Goal: Task Accomplishment & Management: Manage account settings

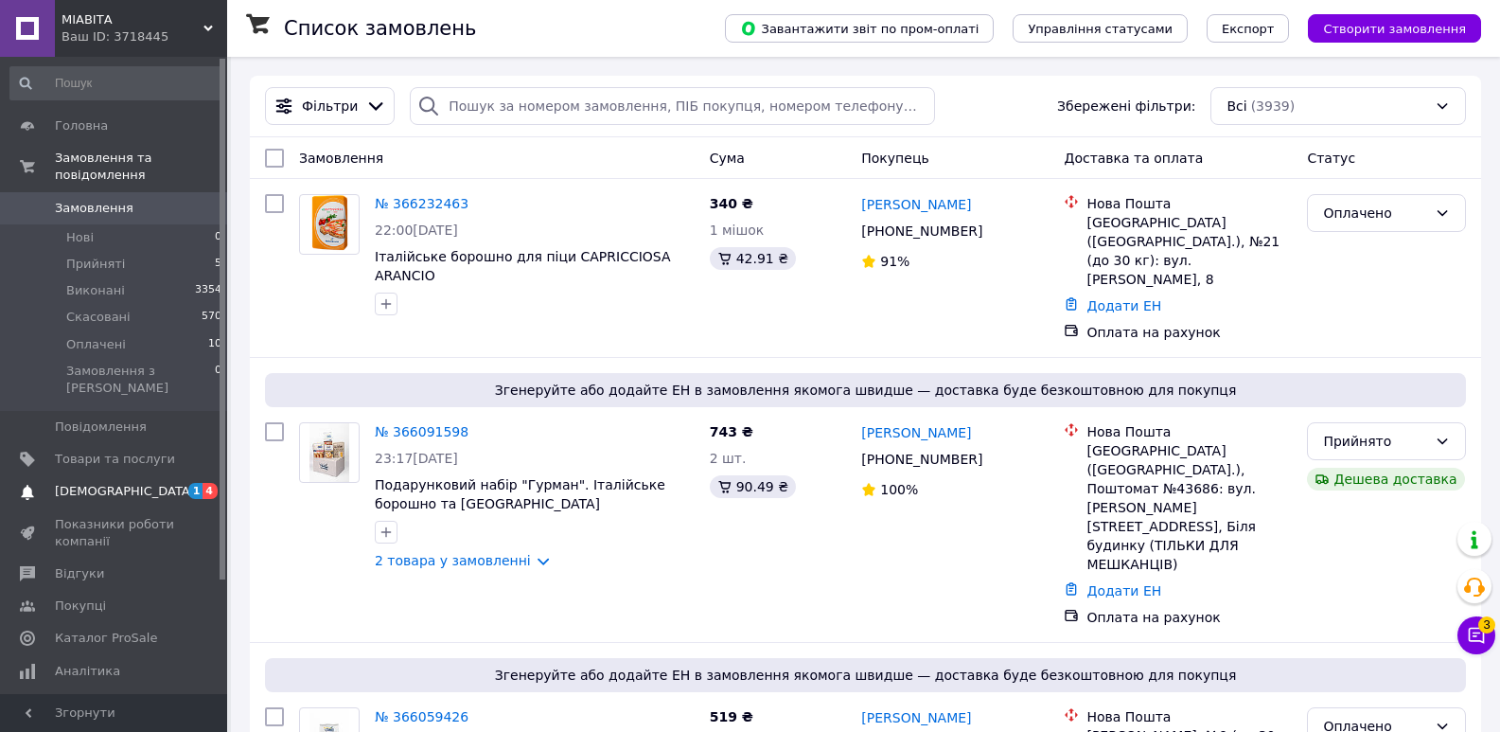
click at [111, 483] on span "[DEMOGRAPHIC_DATA]" at bounding box center [125, 491] width 140 height 17
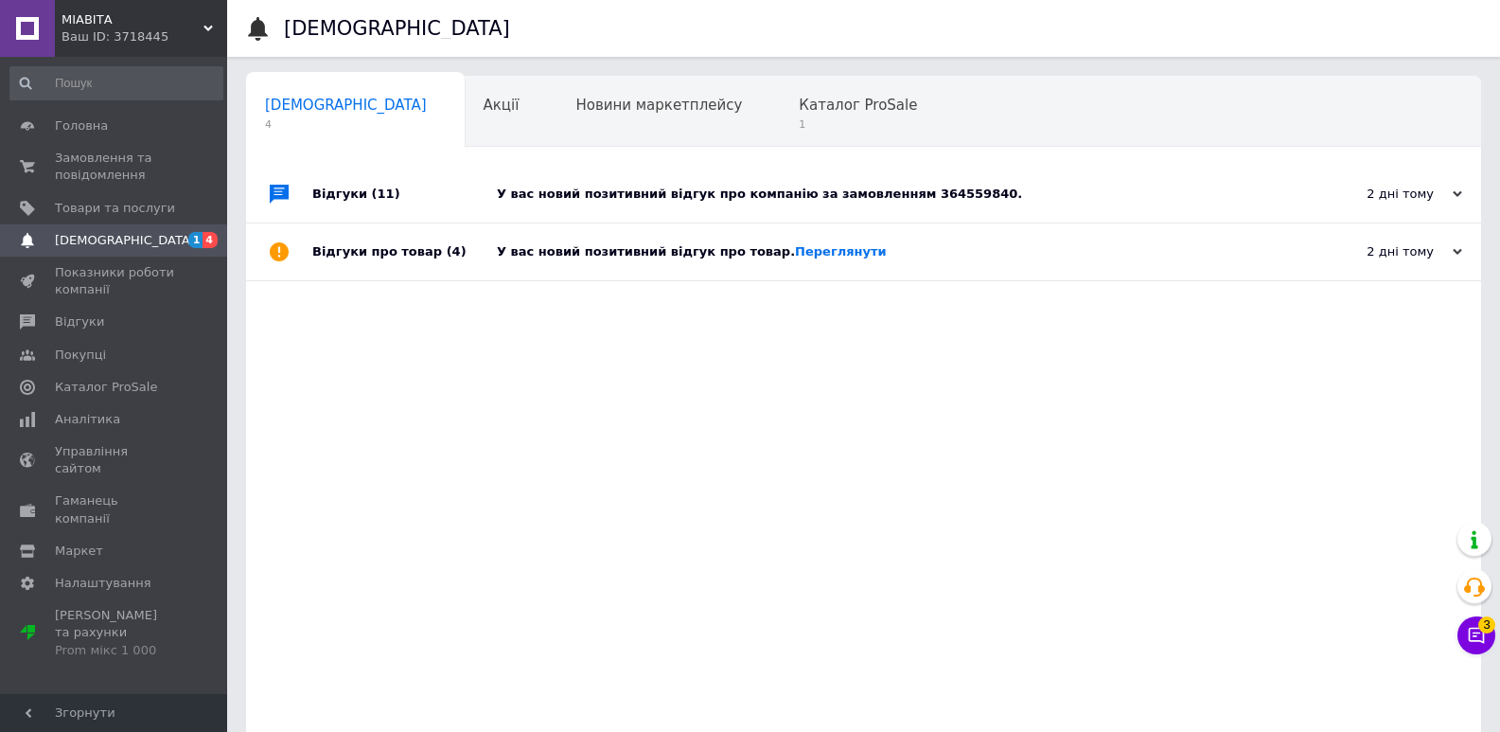
click at [678, 190] on div "У вас новий позитивний відгук про компанію за замовленням 364559840." at bounding box center [885, 194] width 776 height 17
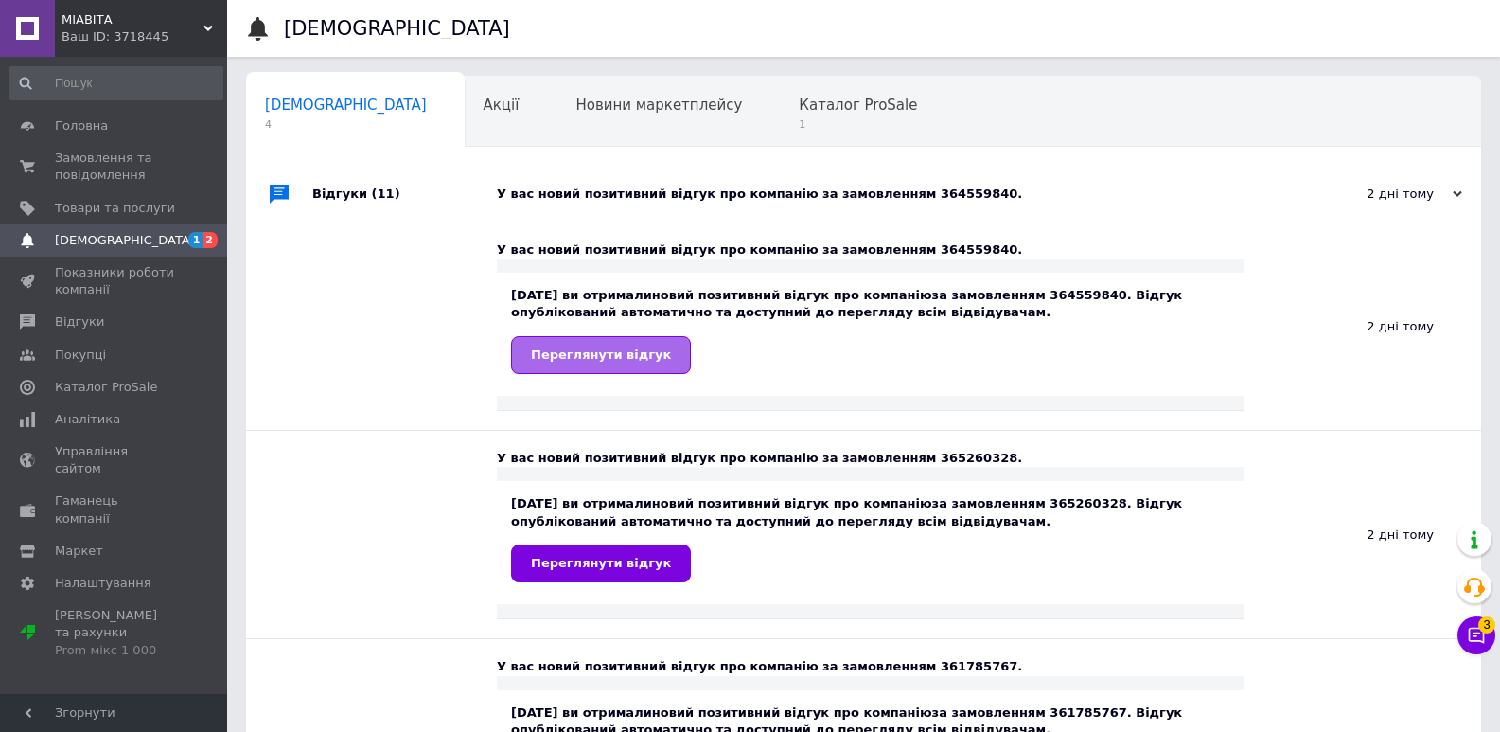
click at [597, 353] on span "Переглянути відгук" at bounding box center [601, 354] width 140 height 14
click at [799, 118] on span "1" at bounding box center [858, 124] width 118 height 14
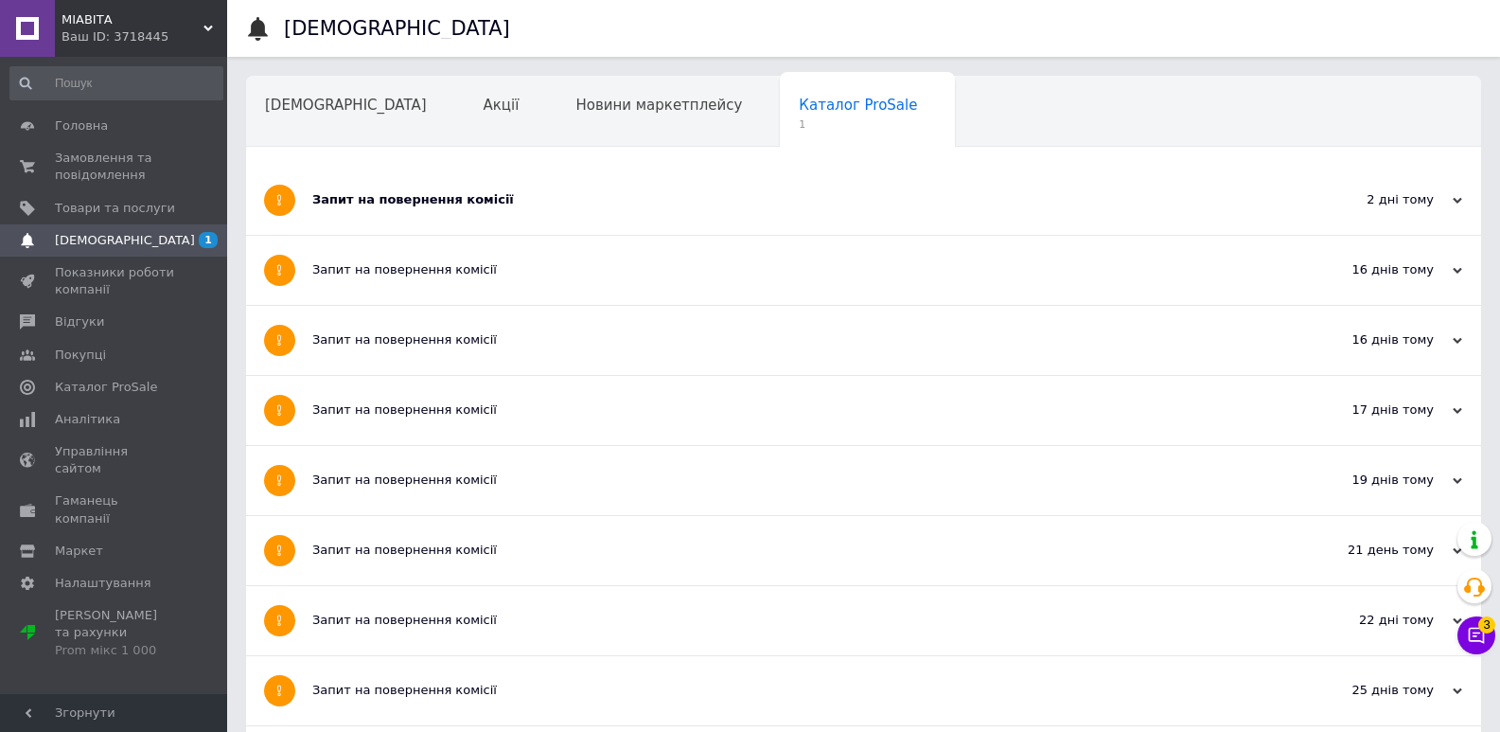
click at [366, 208] on div "Запит на повернення комісії" at bounding box center [792, 199] width 961 height 17
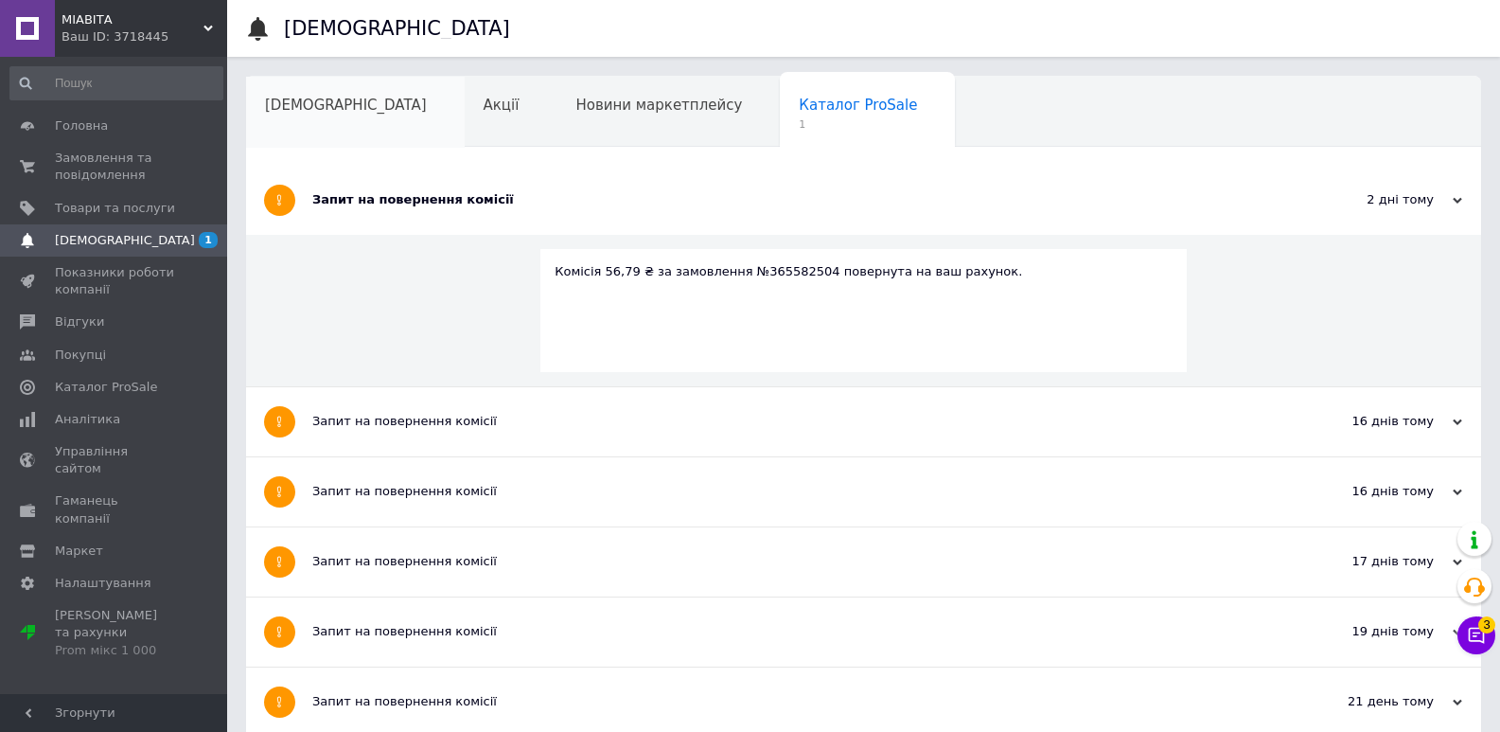
click at [288, 102] on span "[DEMOGRAPHIC_DATA]" at bounding box center [346, 105] width 162 height 17
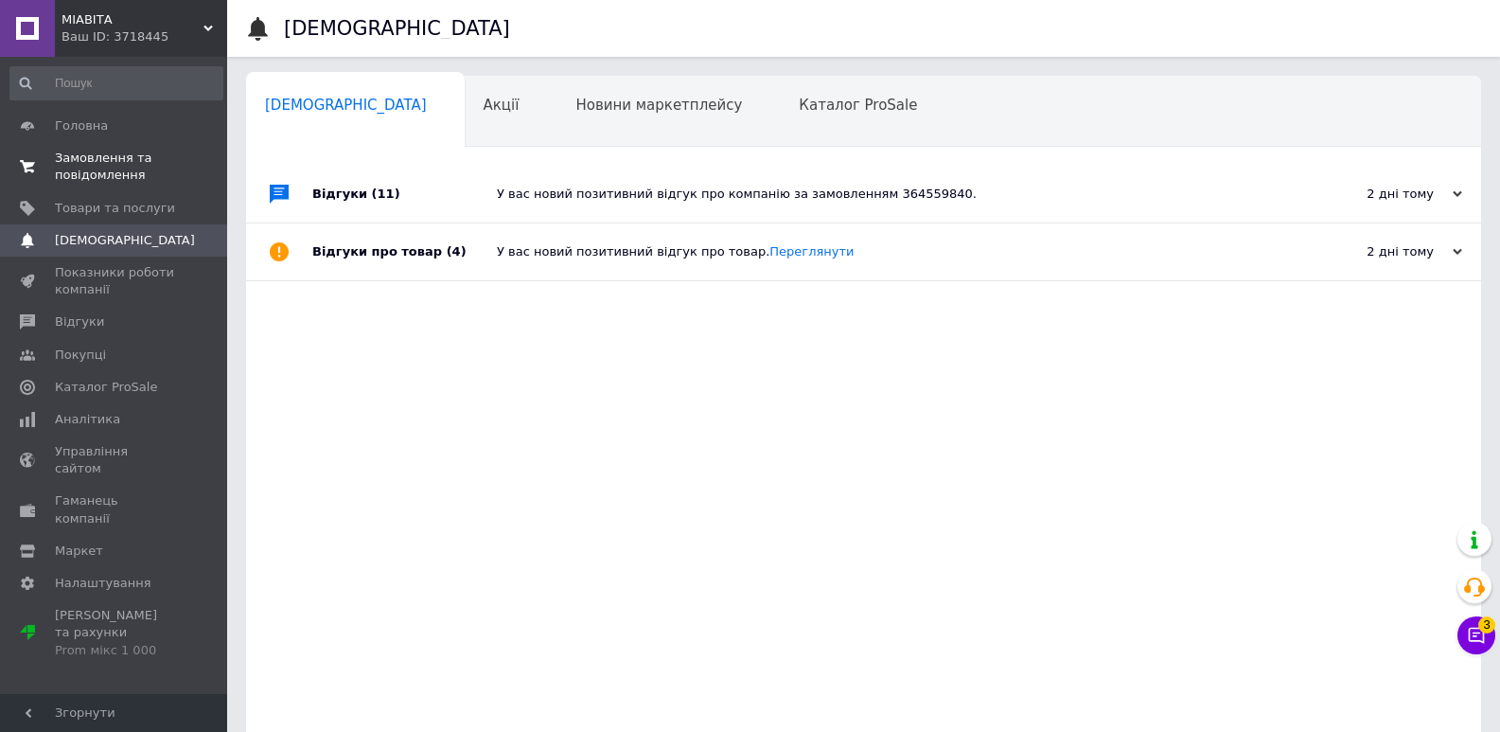
click at [94, 170] on span "Замовлення та повідомлення" at bounding box center [115, 167] width 120 height 34
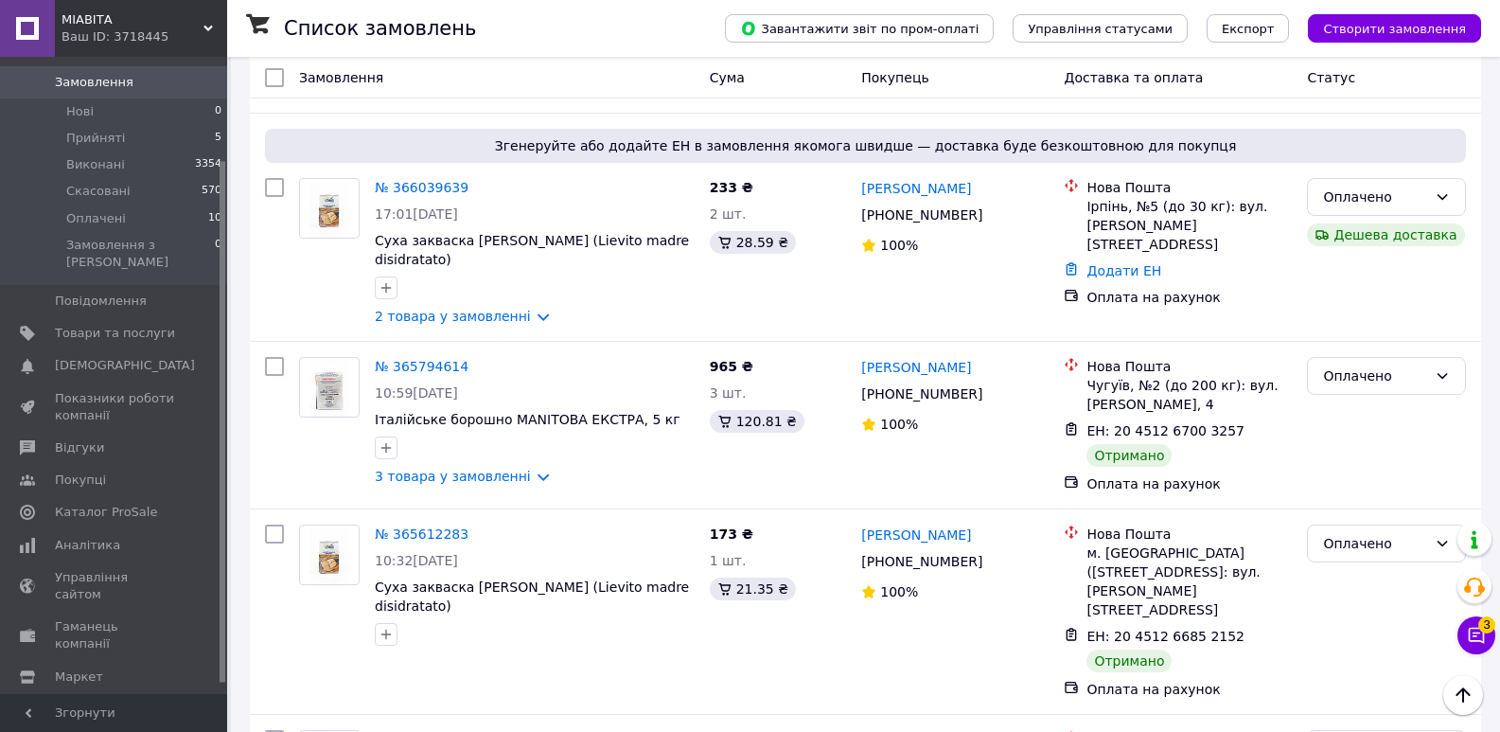
scroll to position [138, 0]
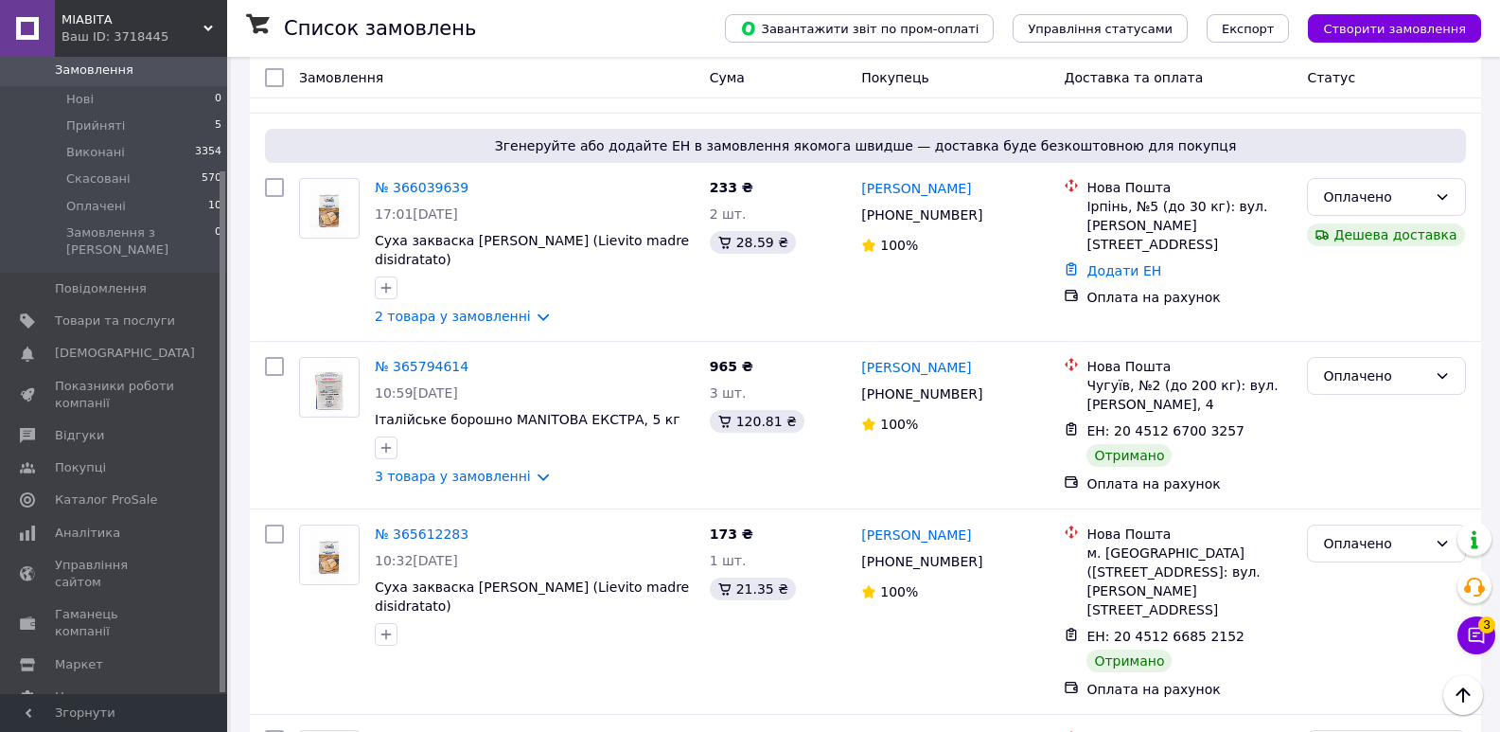
drag, startPoint x: 221, startPoint y: 480, endPoint x: 230, endPoint y: 624, distance: 144.2
click at [103, 688] on span "Налаштування" at bounding box center [103, 696] width 97 height 17
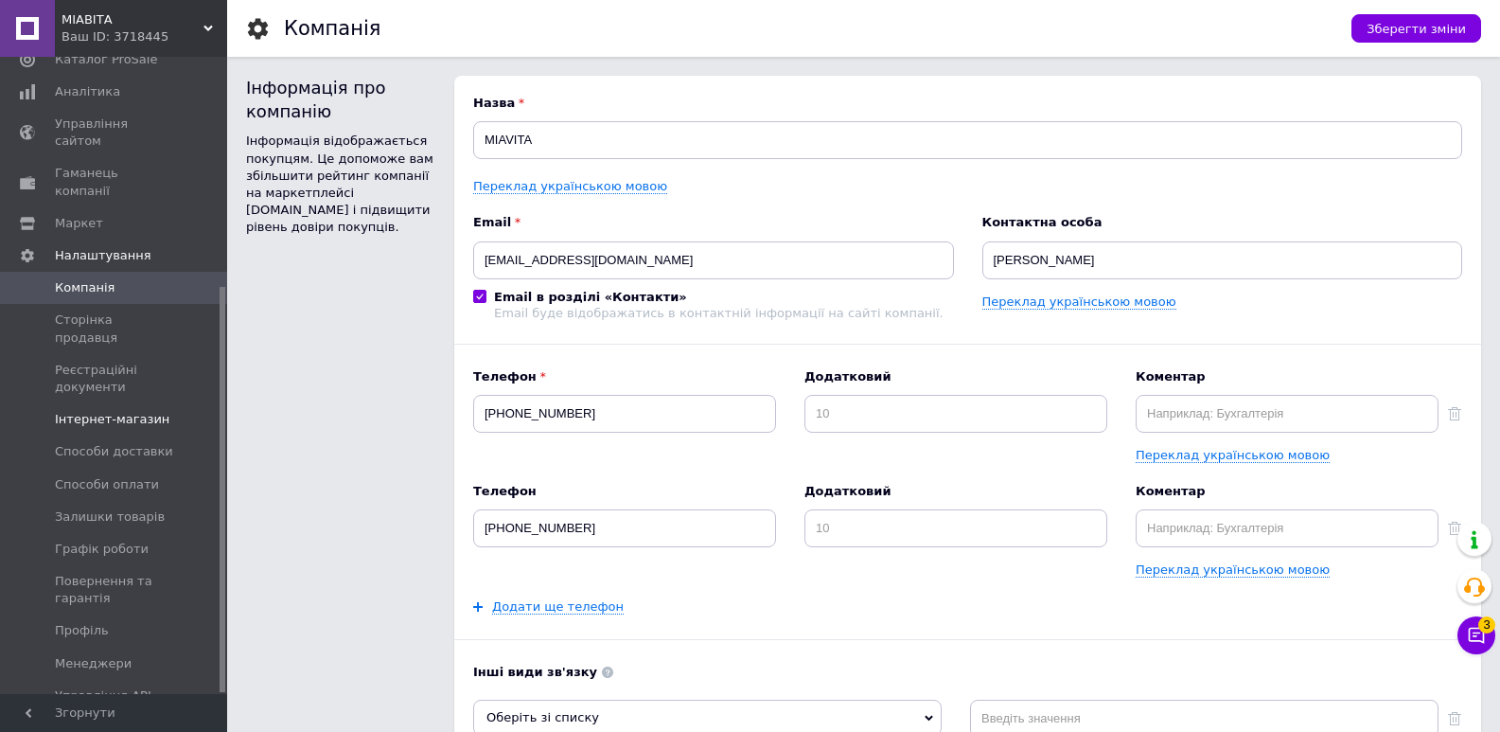
scroll to position [361, 0]
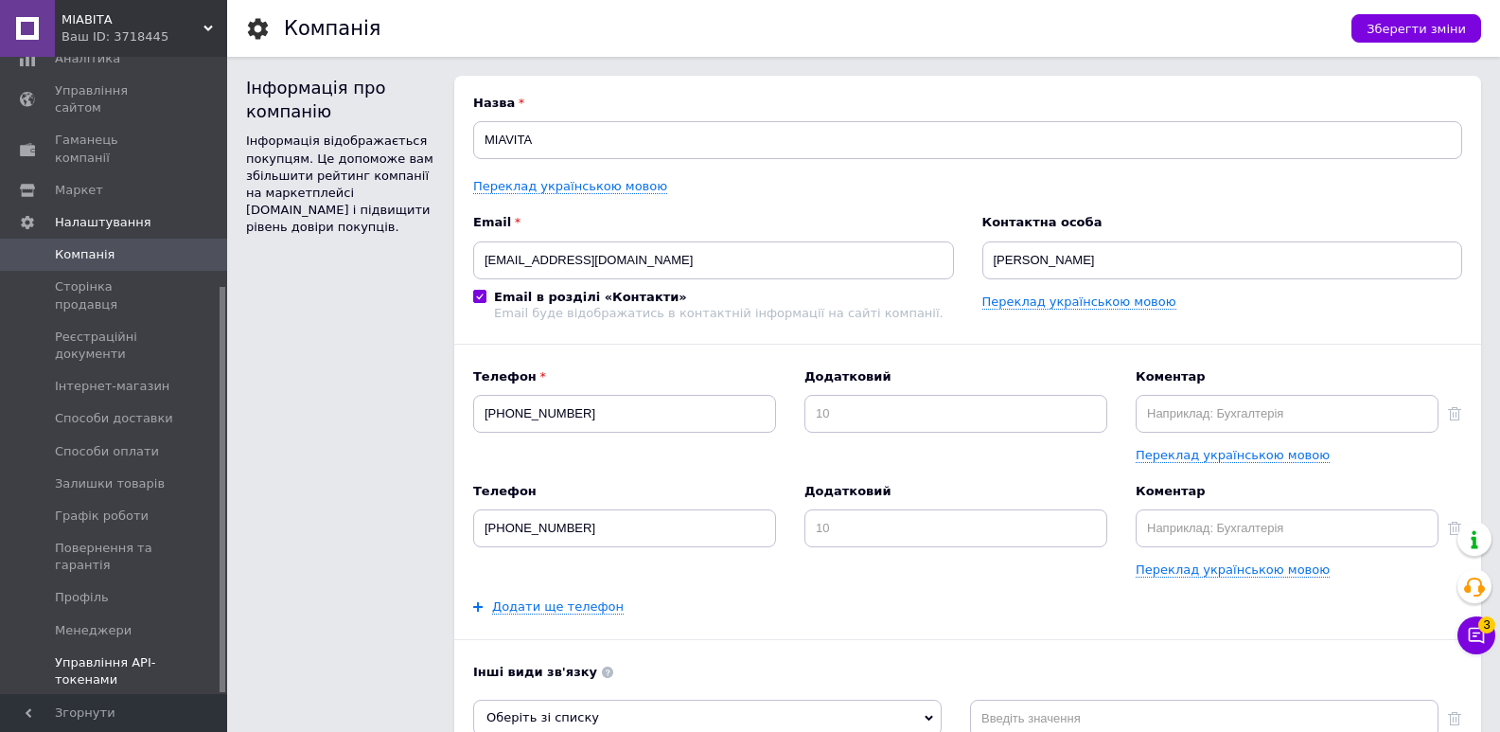
click at [96, 654] on span "Управління API-токенами" at bounding box center [115, 671] width 120 height 34
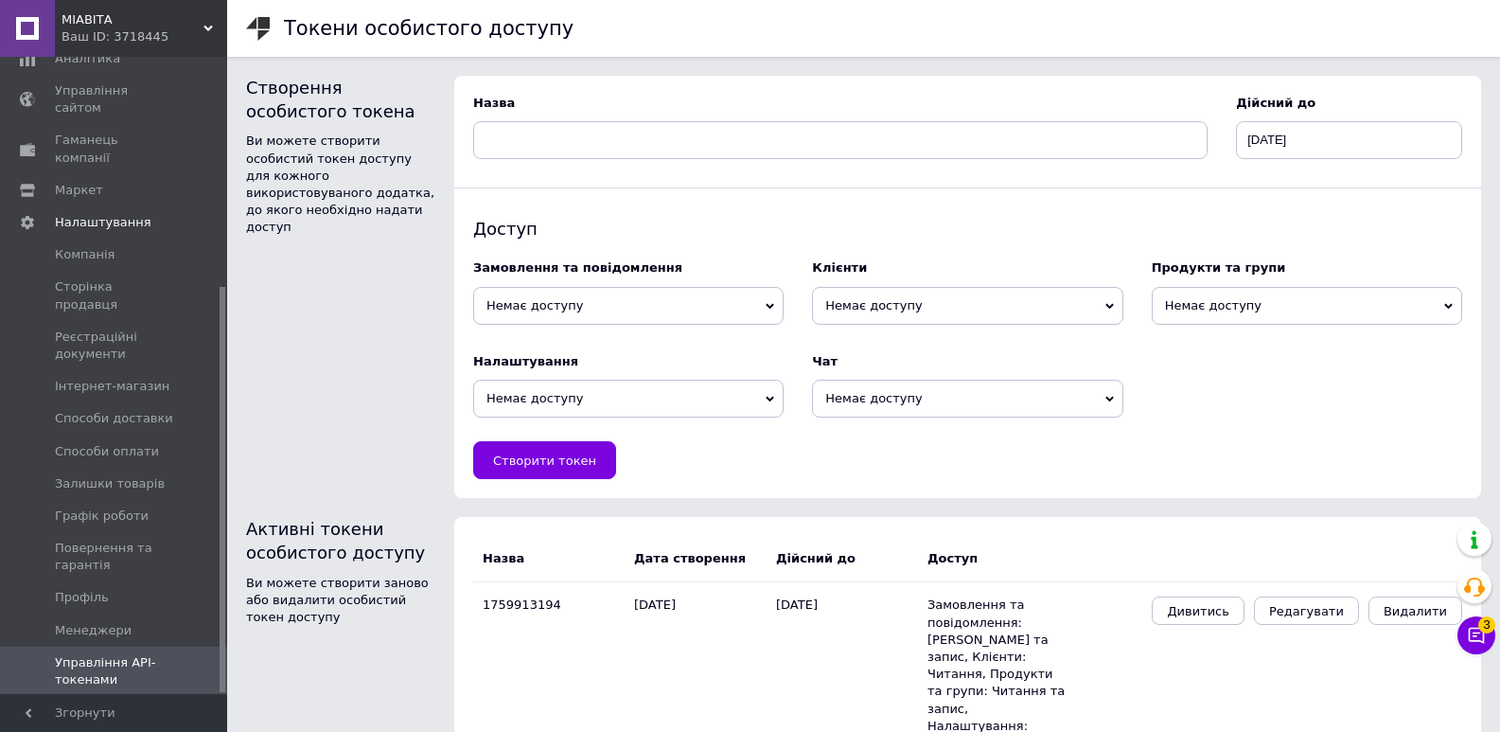
scroll to position [38, 0]
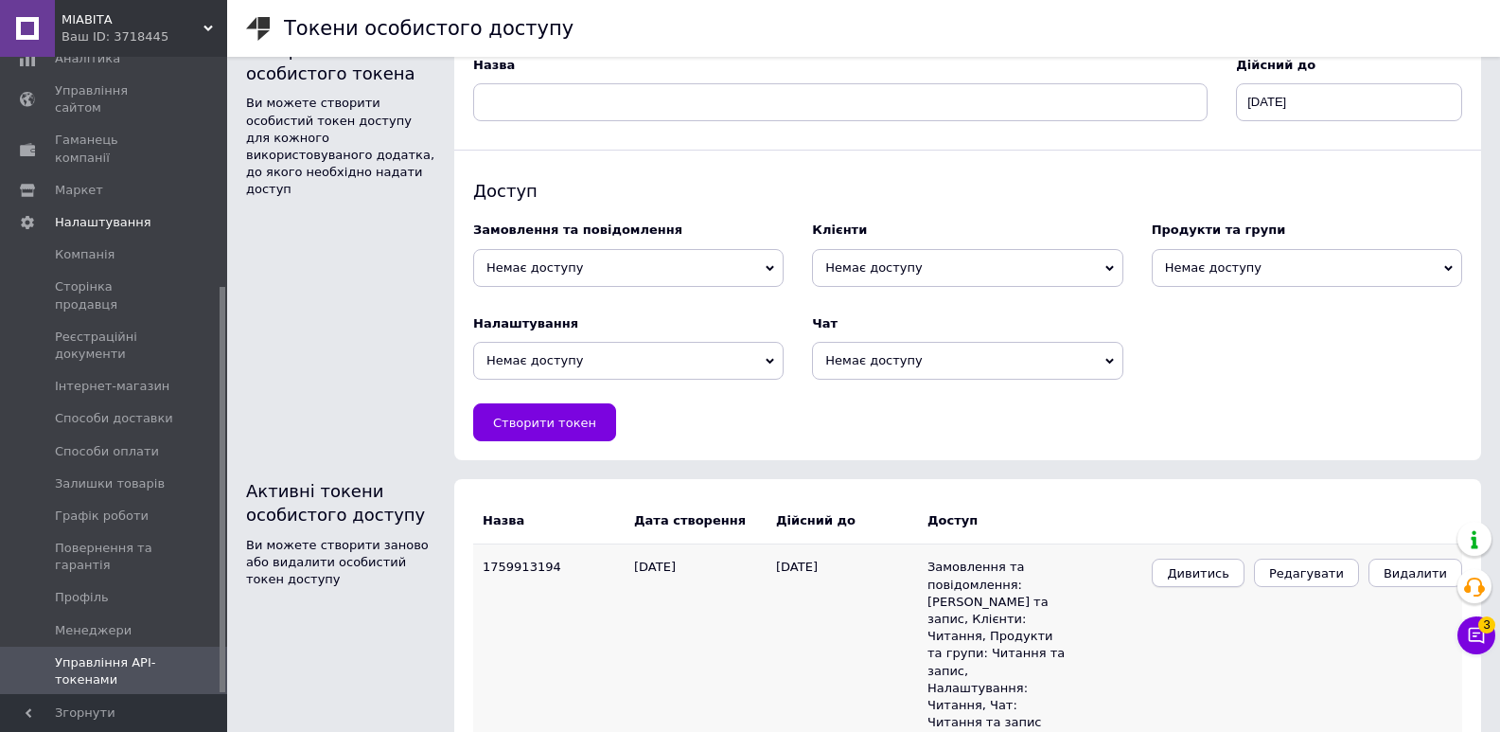
click at [1229, 578] on span "Дивитись" at bounding box center [1198, 573] width 62 height 14
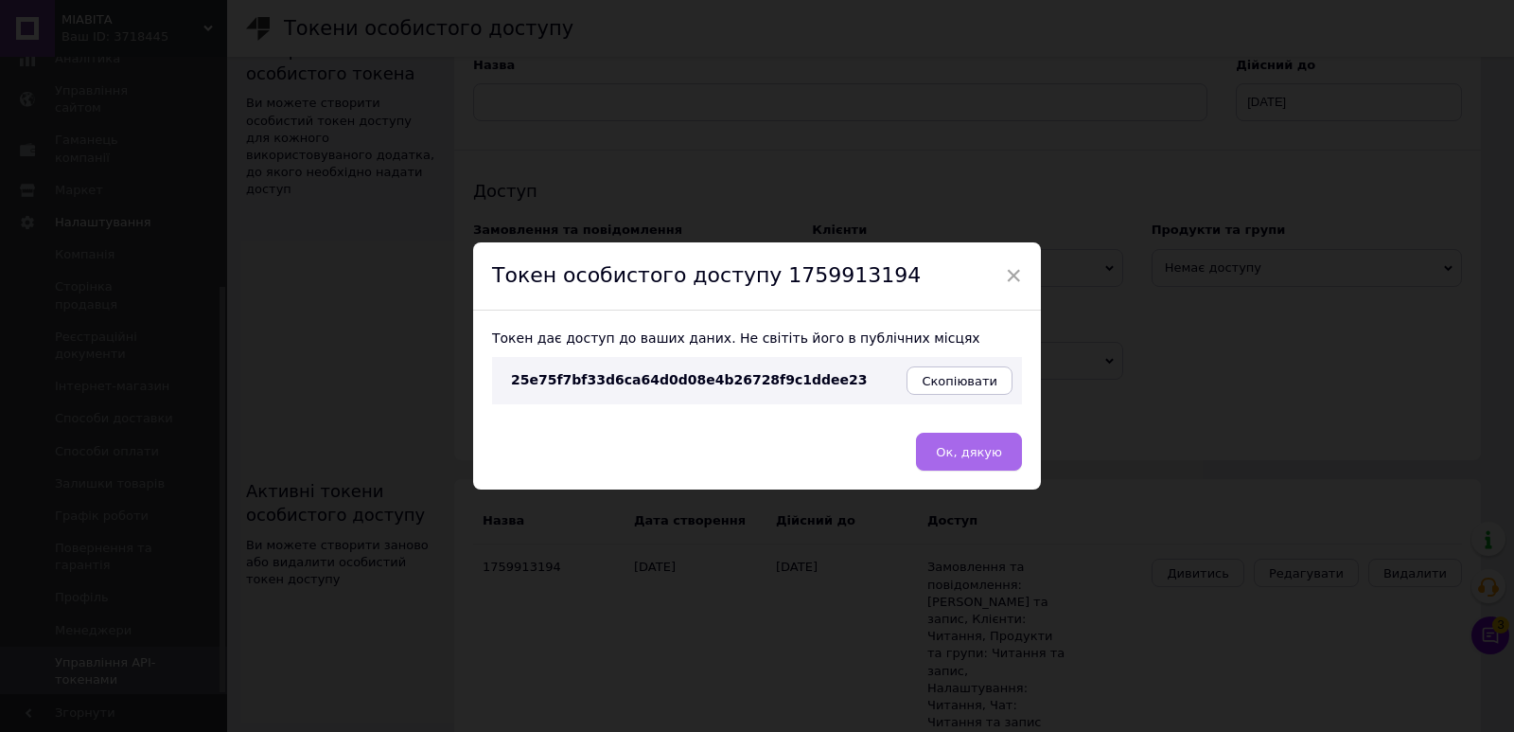
click at [954, 454] on span "Ок, дякую" at bounding box center [969, 452] width 66 height 14
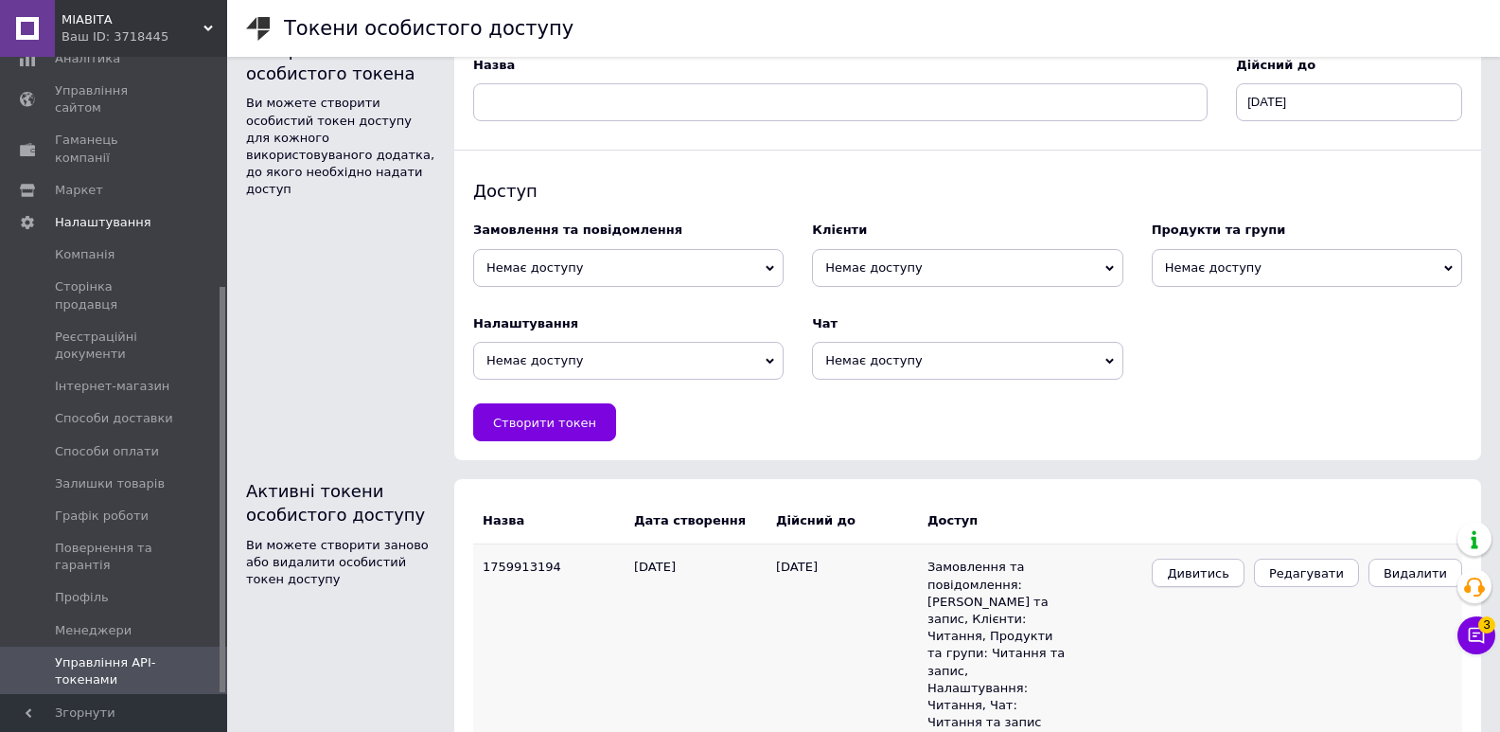
click at [1229, 578] on span "Дивитись" at bounding box center [1198, 573] width 62 height 14
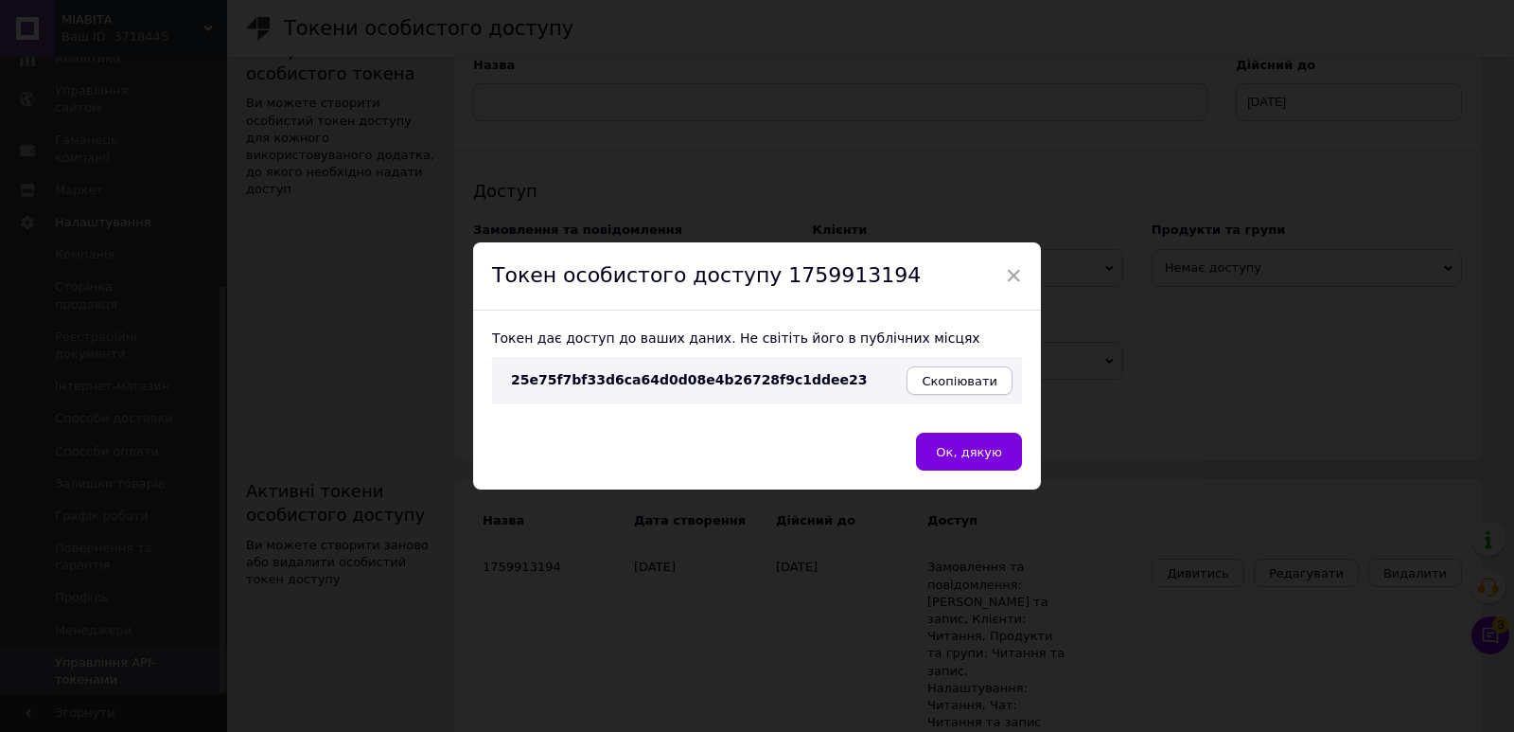
click at [944, 378] on span "Скопіювати" at bounding box center [960, 381] width 76 height 14
click at [958, 451] on span "Ок, дякую" at bounding box center [969, 452] width 66 height 14
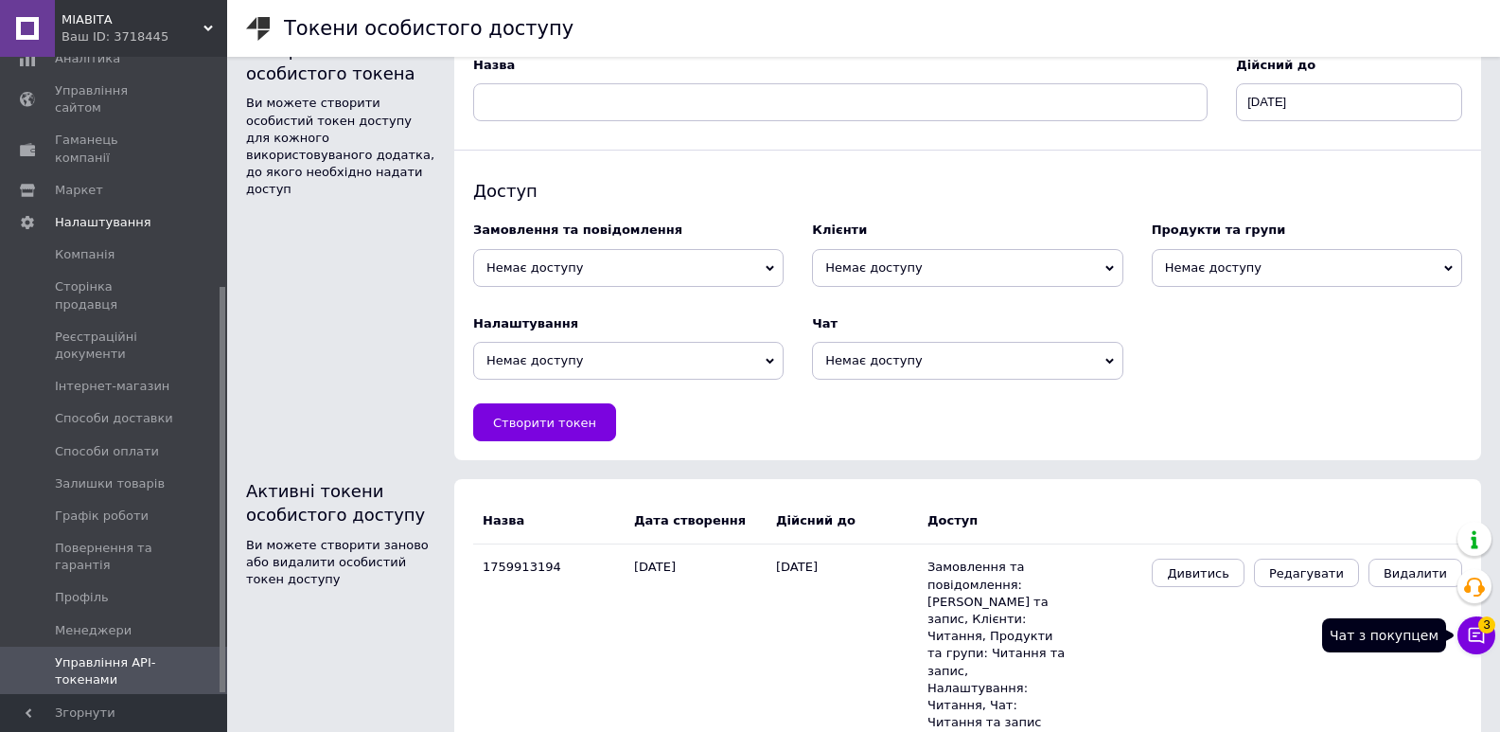
click at [1478, 643] on icon at bounding box center [1476, 635] width 19 height 19
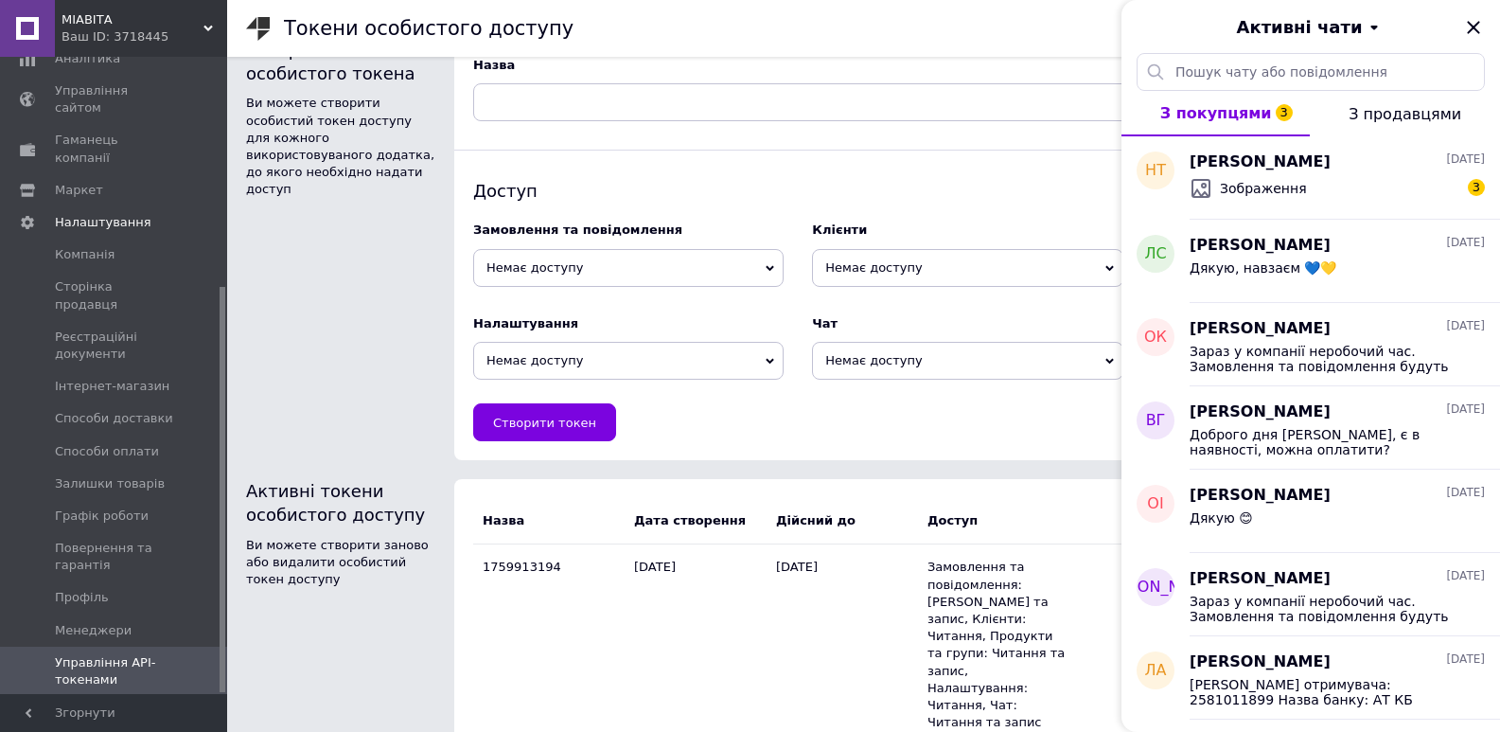
click at [294, 320] on div "Створення особистого токена Ви можете створити особистий токен доступу для кожн…" at bounding box center [341, 248] width 208 height 441
click at [1475, 26] on icon "Закрити" at bounding box center [1473, 27] width 12 height 12
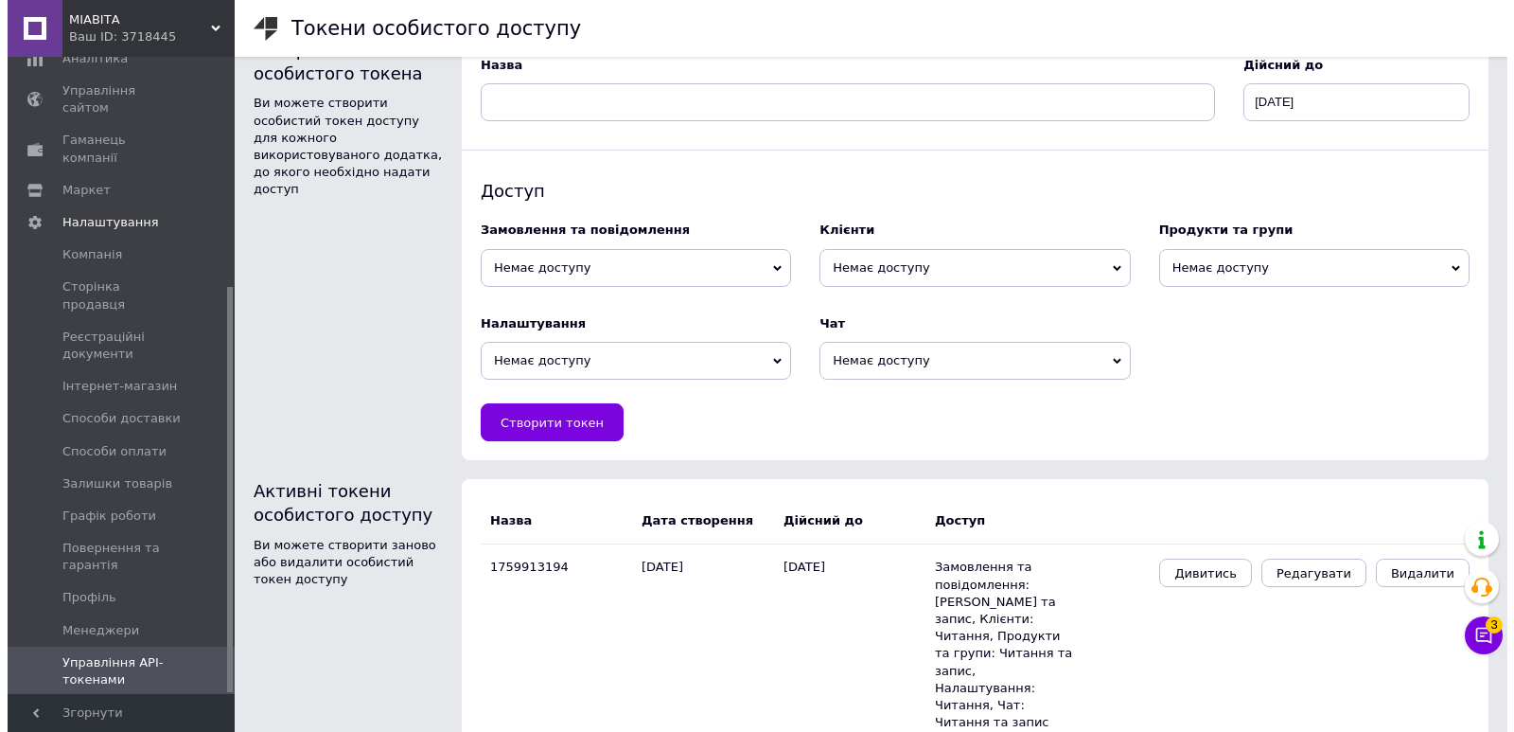
scroll to position [0, 0]
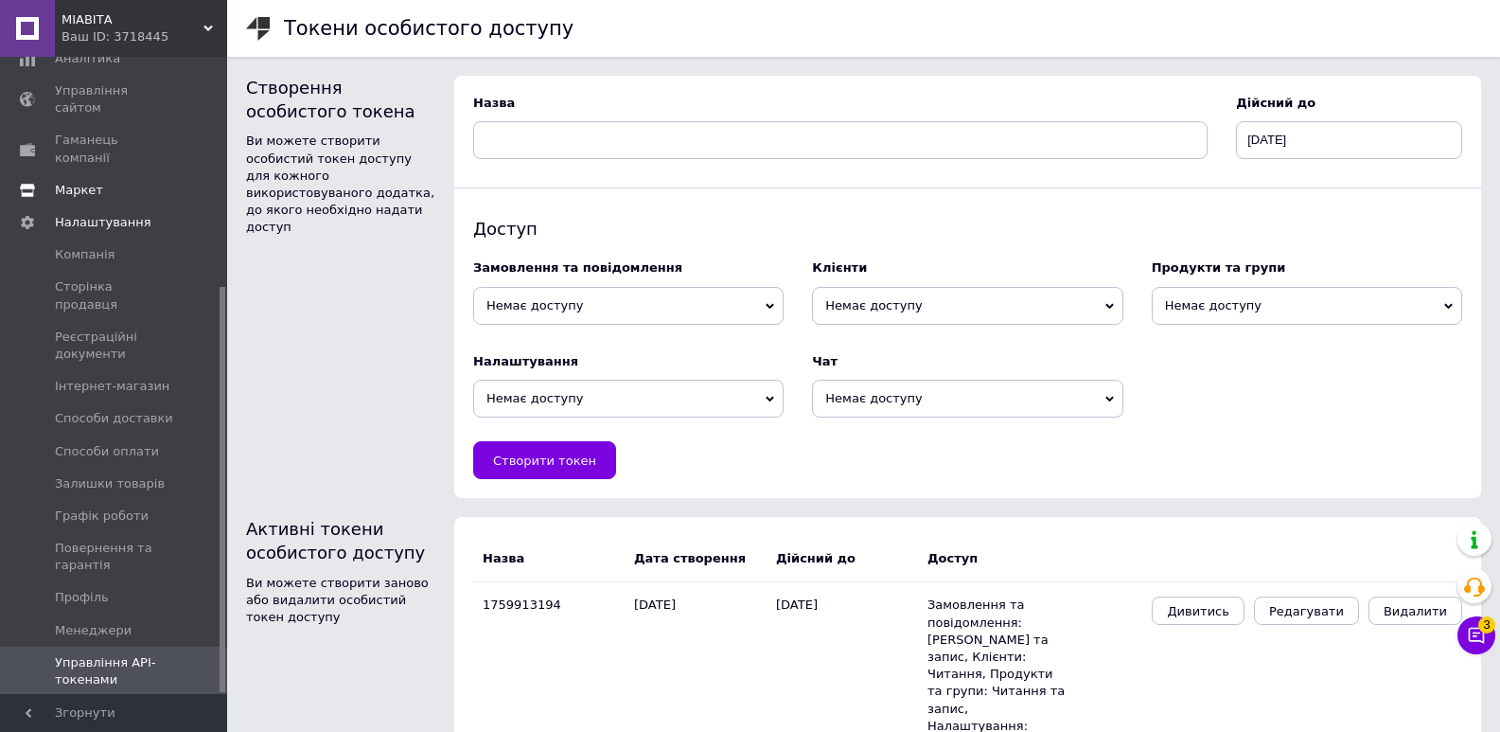
click at [93, 182] on span "Маркет" at bounding box center [79, 190] width 48 height 17
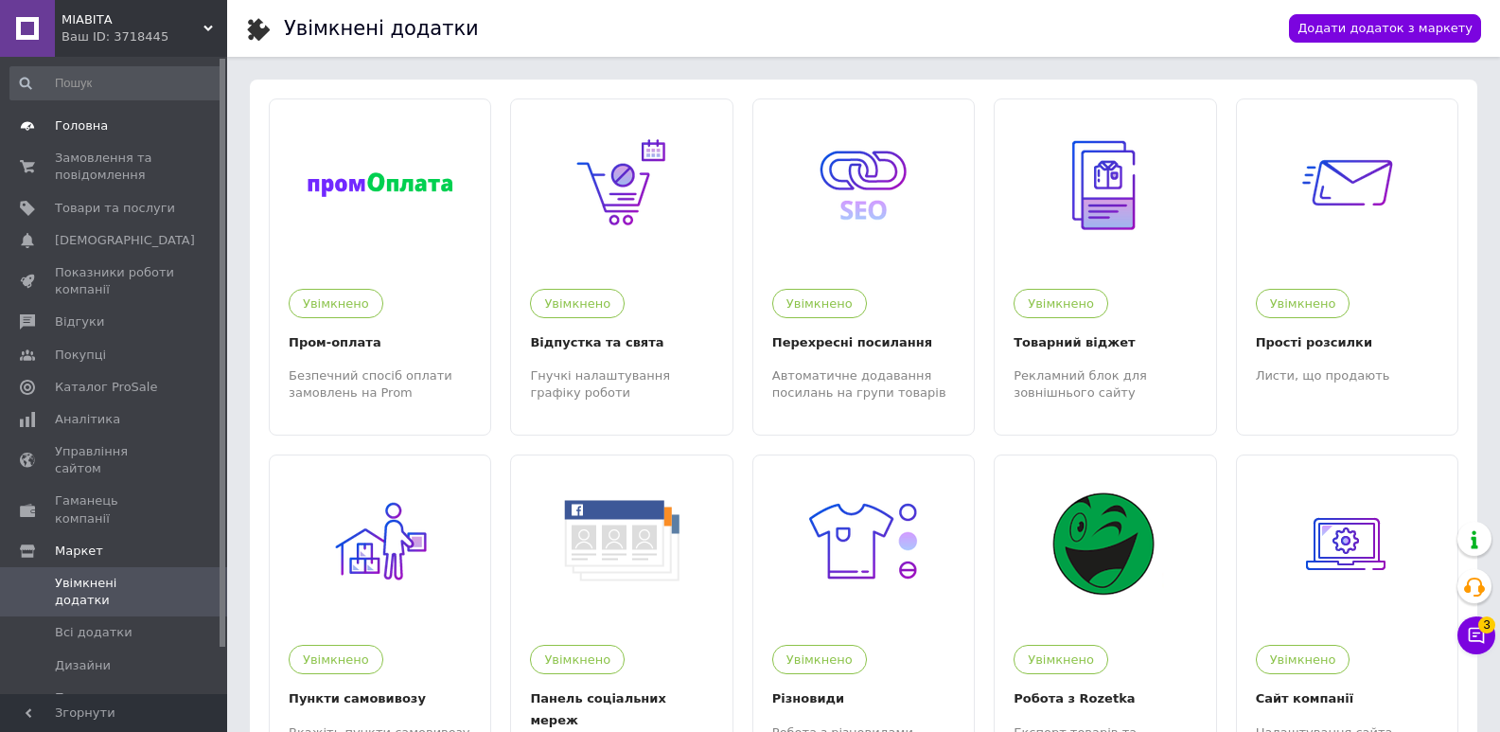
click at [92, 131] on span "Головна" at bounding box center [81, 125] width 53 height 17
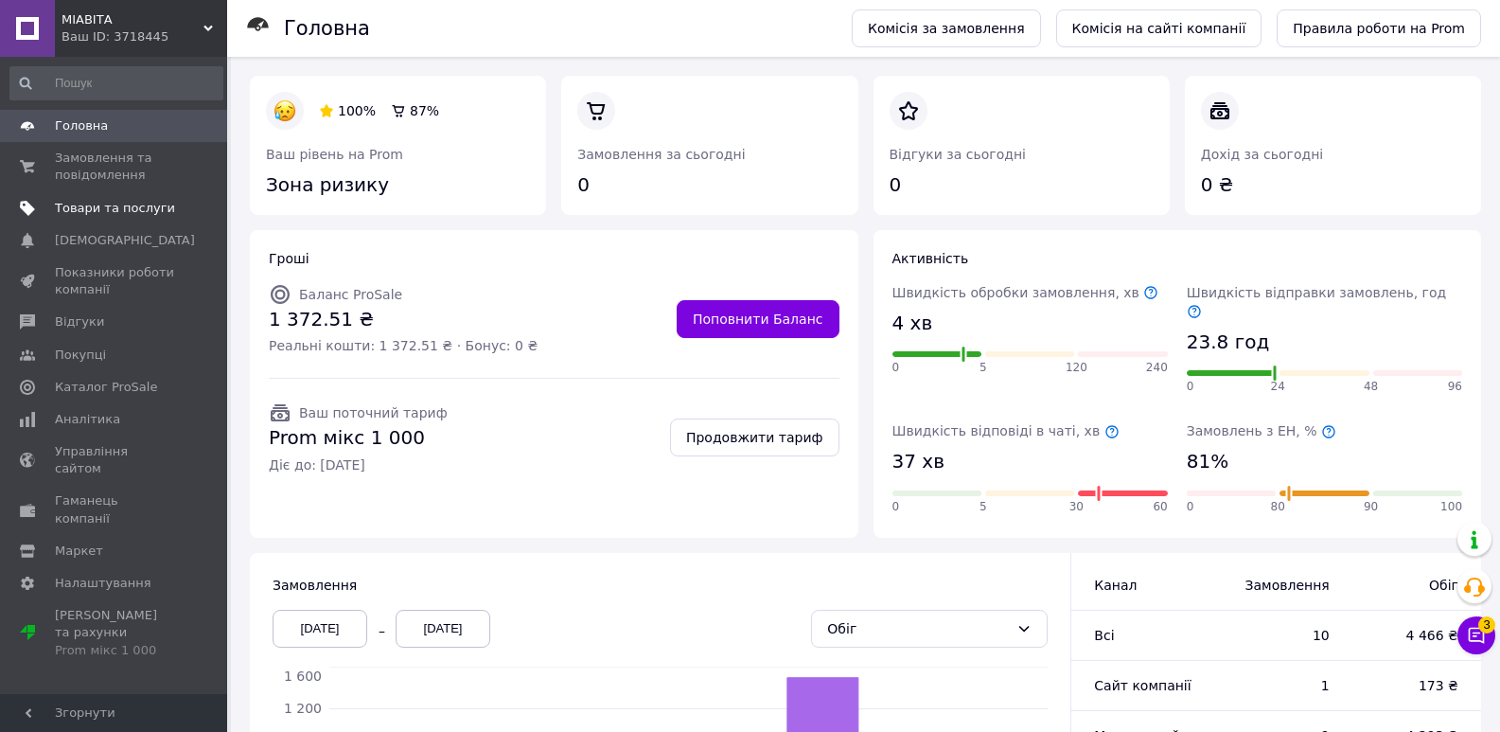
click at [96, 212] on span "Товари та послуги" at bounding box center [115, 208] width 120 height 17
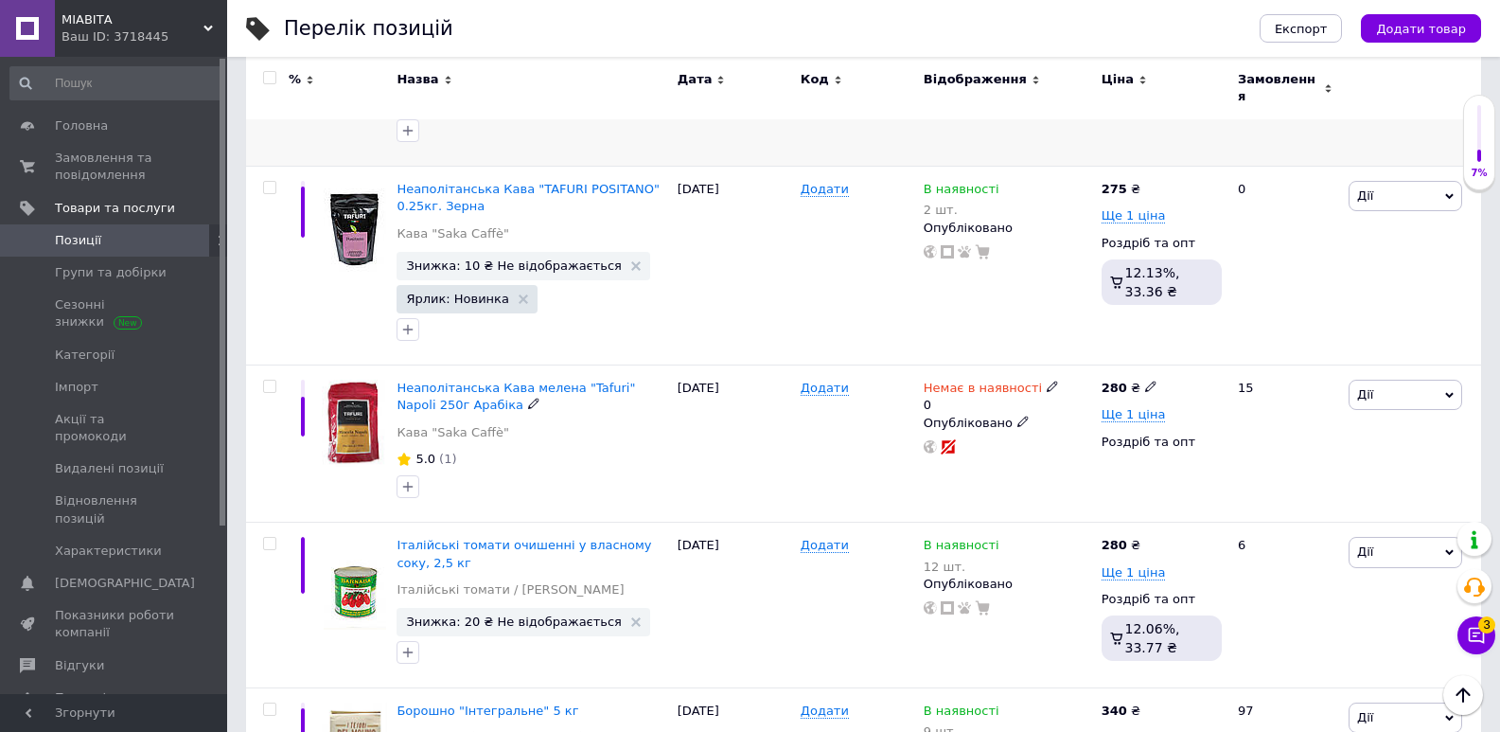
scroll to position [3031, 0]
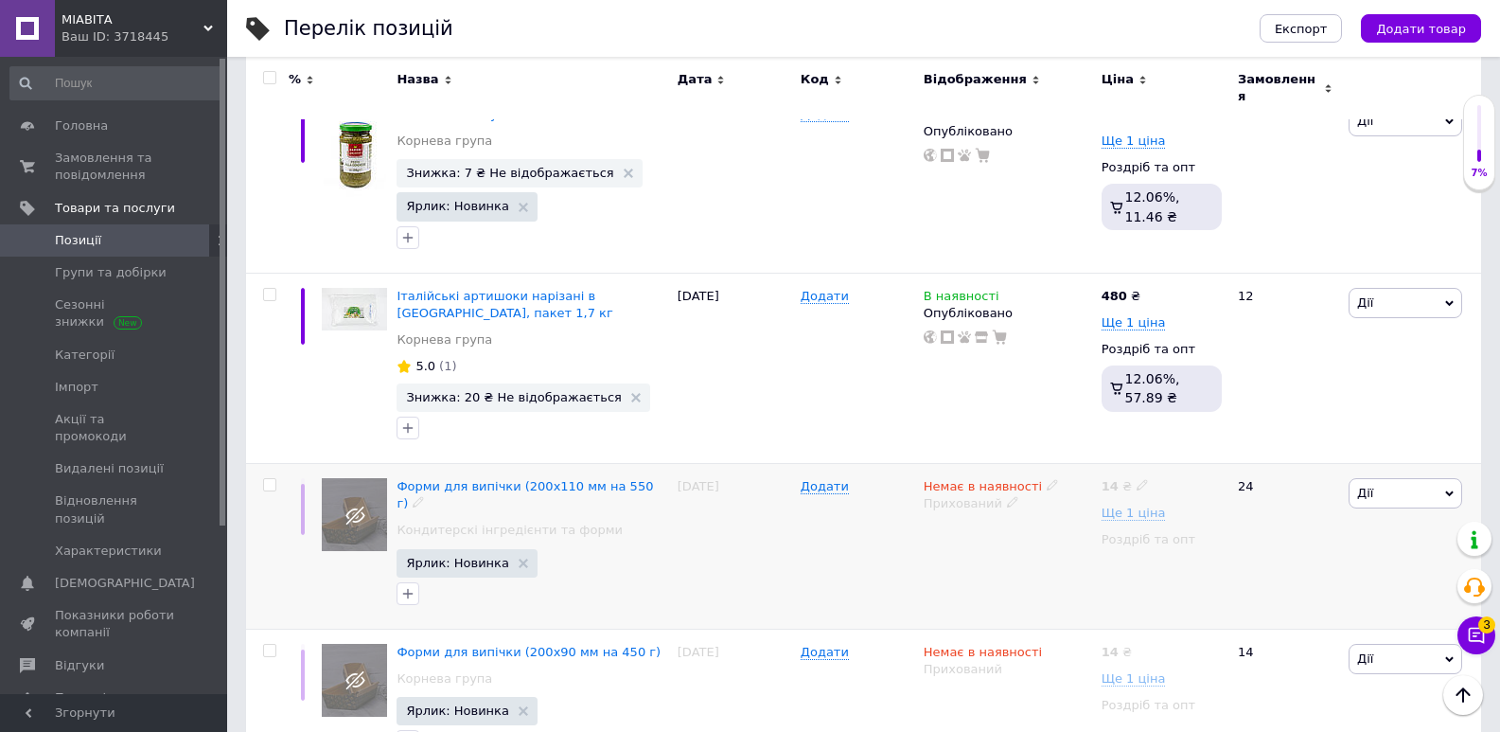
scroll to position [3525, 0]
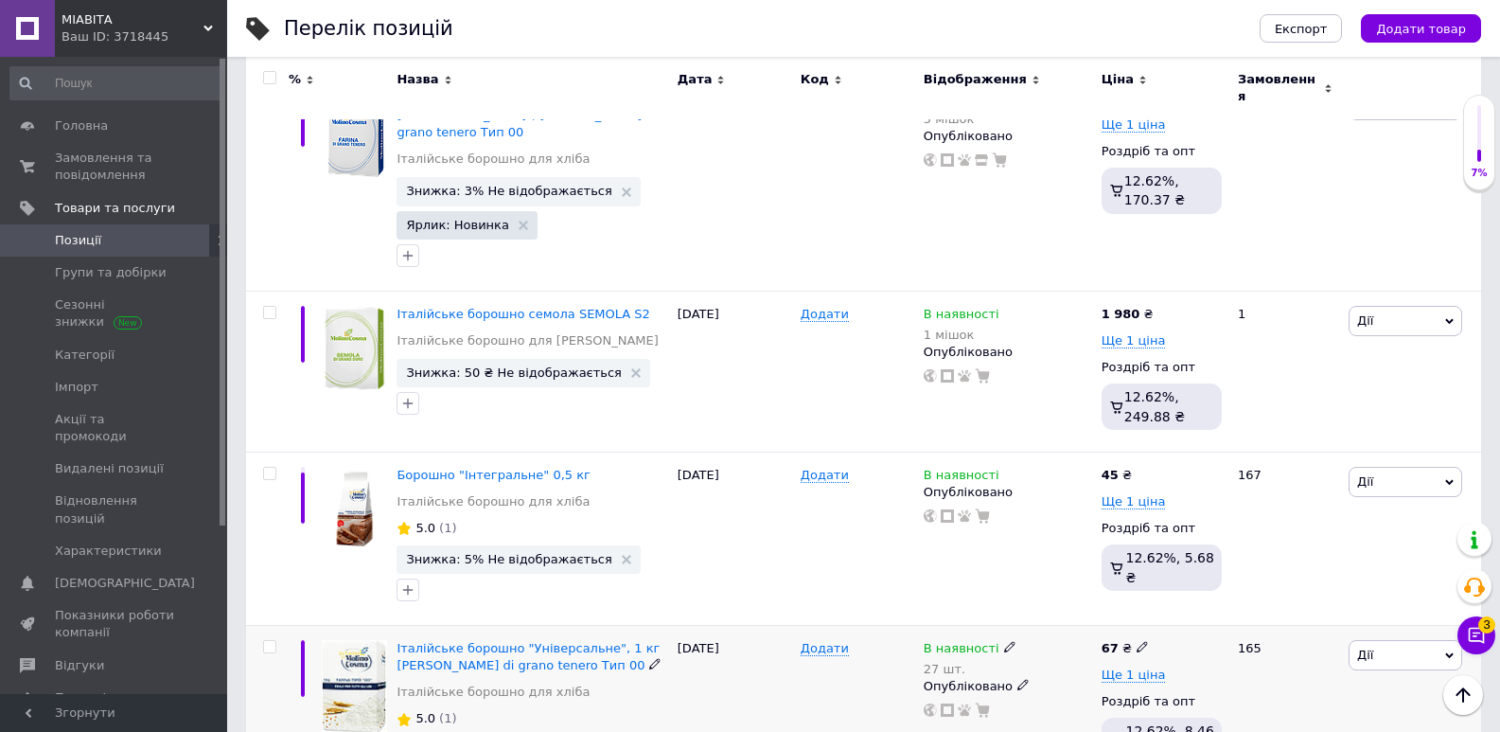
scroll to position [3276, 0]
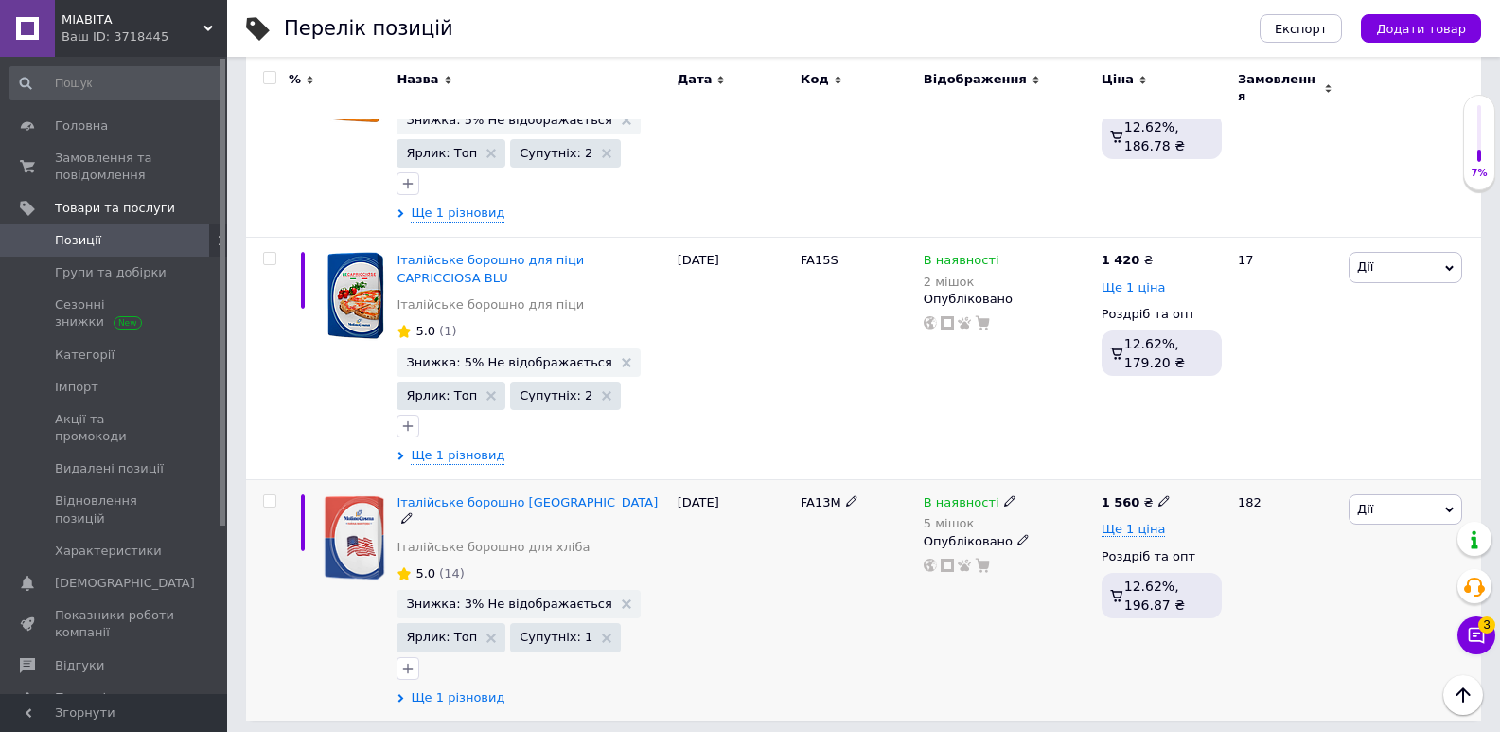
scroll to position [3041, 0]
click at [441, 690] on span "Ще 1 різновид" at bounding box center [458, 698] width 94 height 17
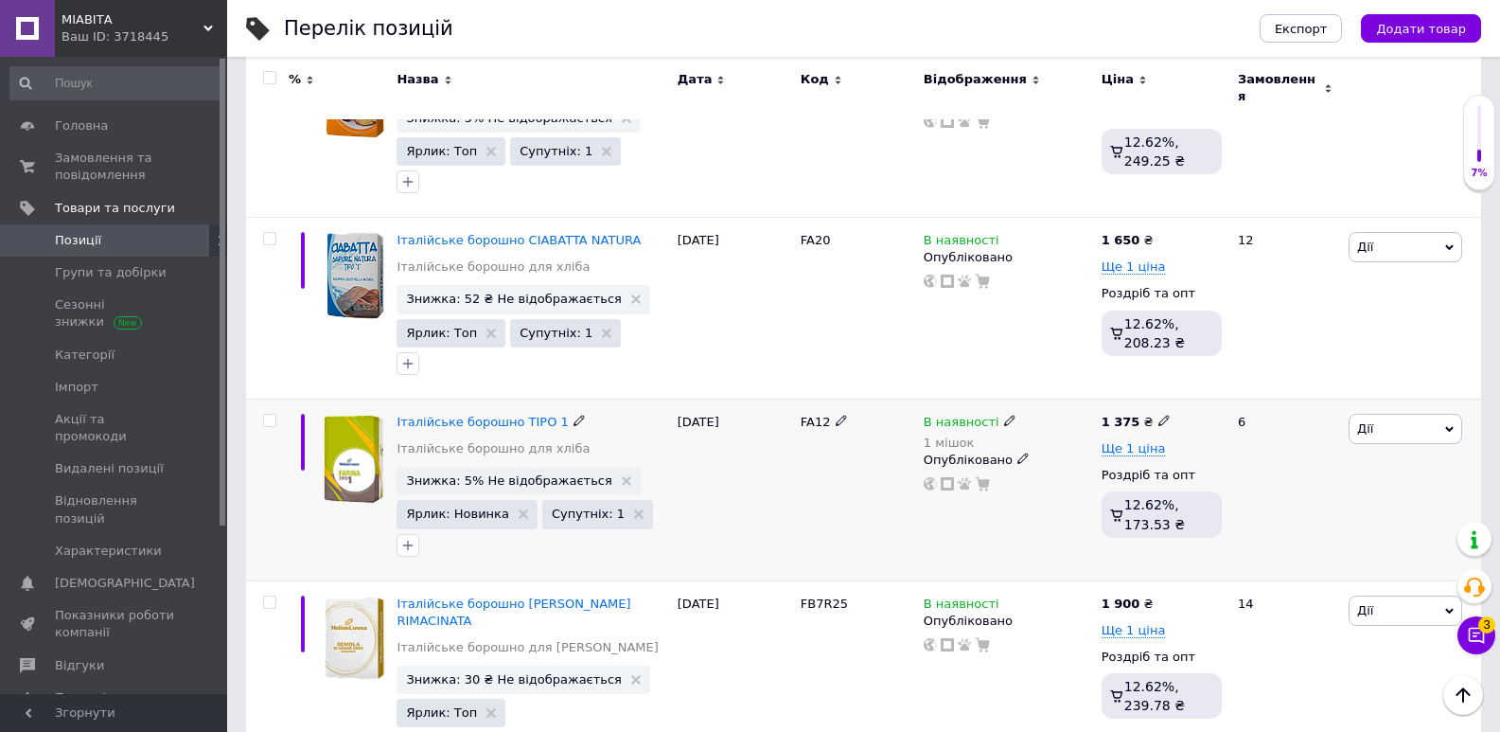
scroll to position [1791, 0]
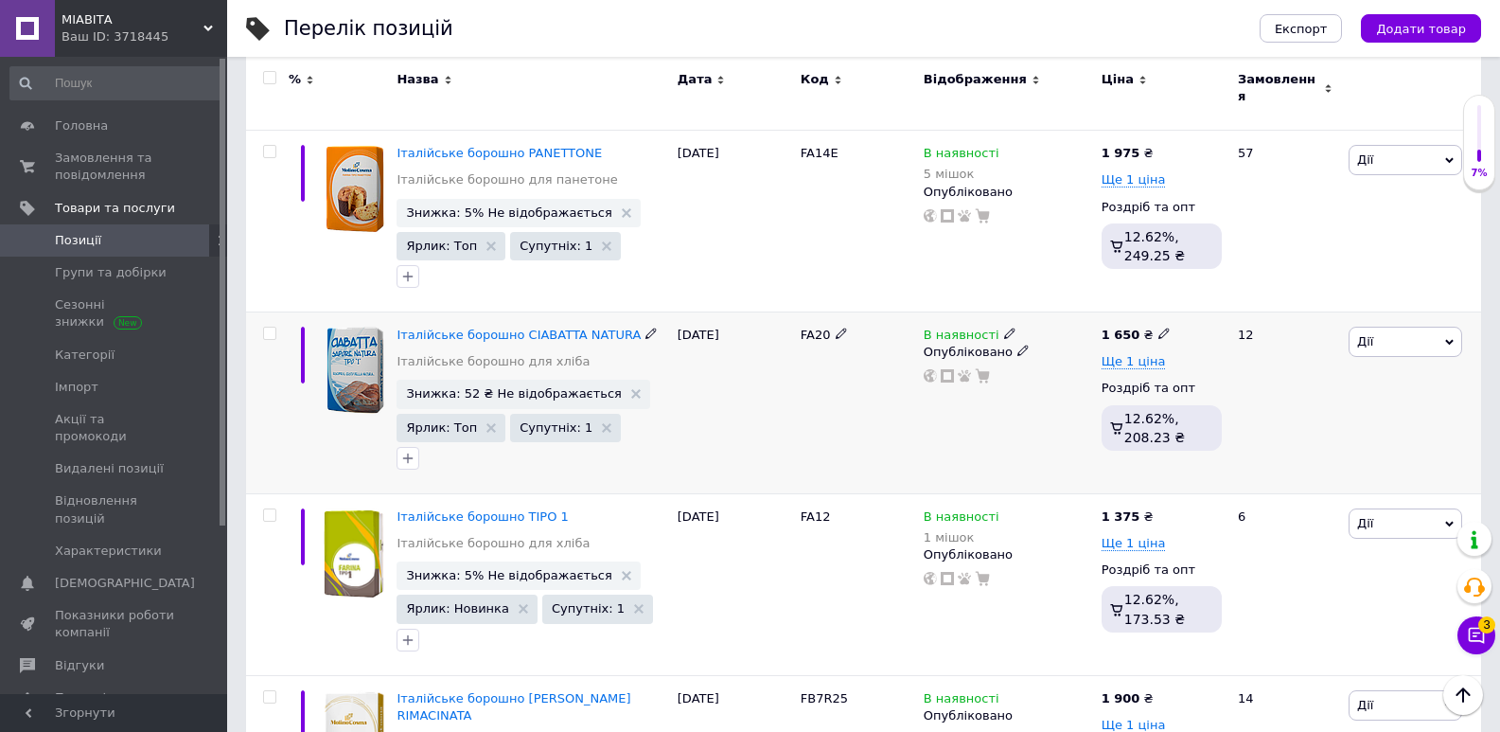
click at [1004, 327] on icon at bounding box center [1009, 332] width 11 height 11
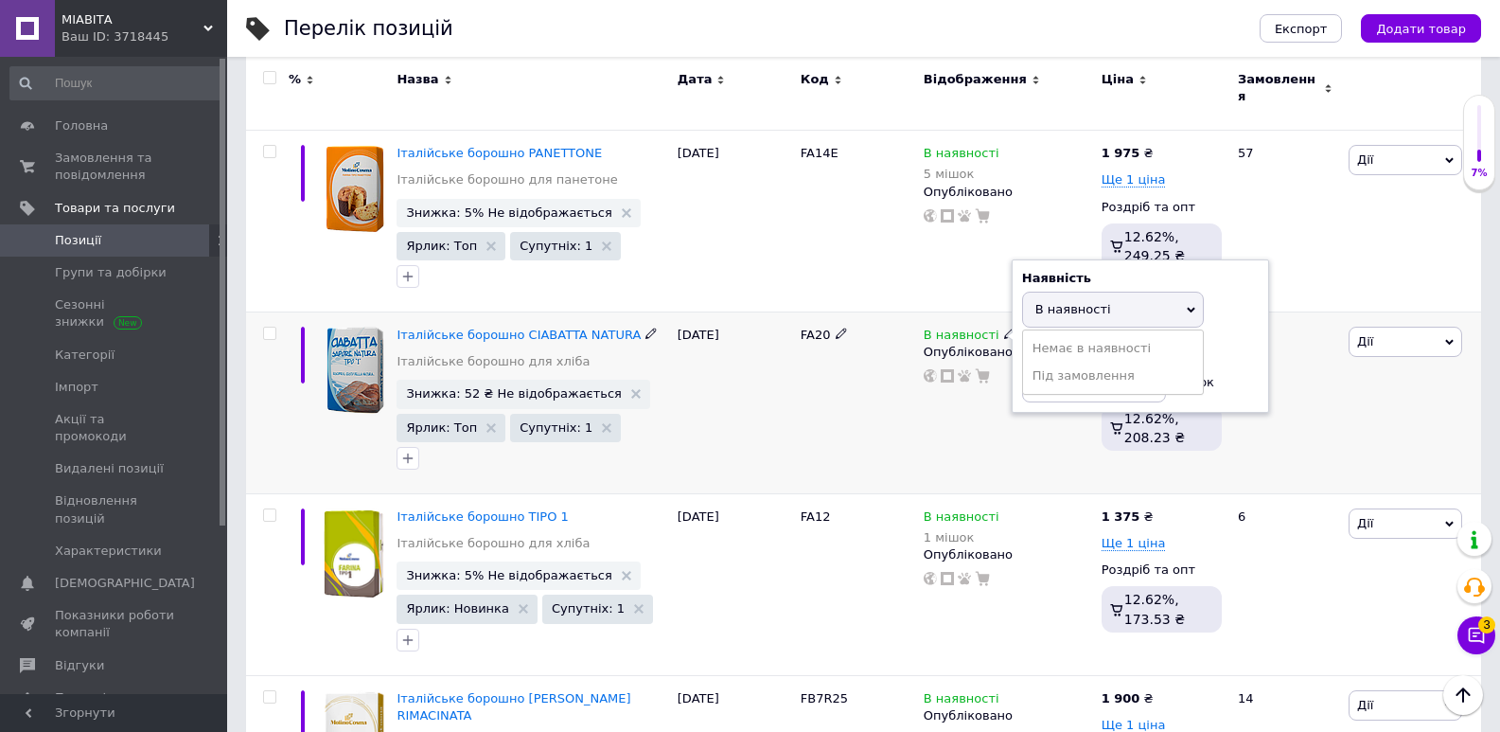
click at [789, 360] on div "[DATE]" at bounding box center [734, 403] width 123 height 182
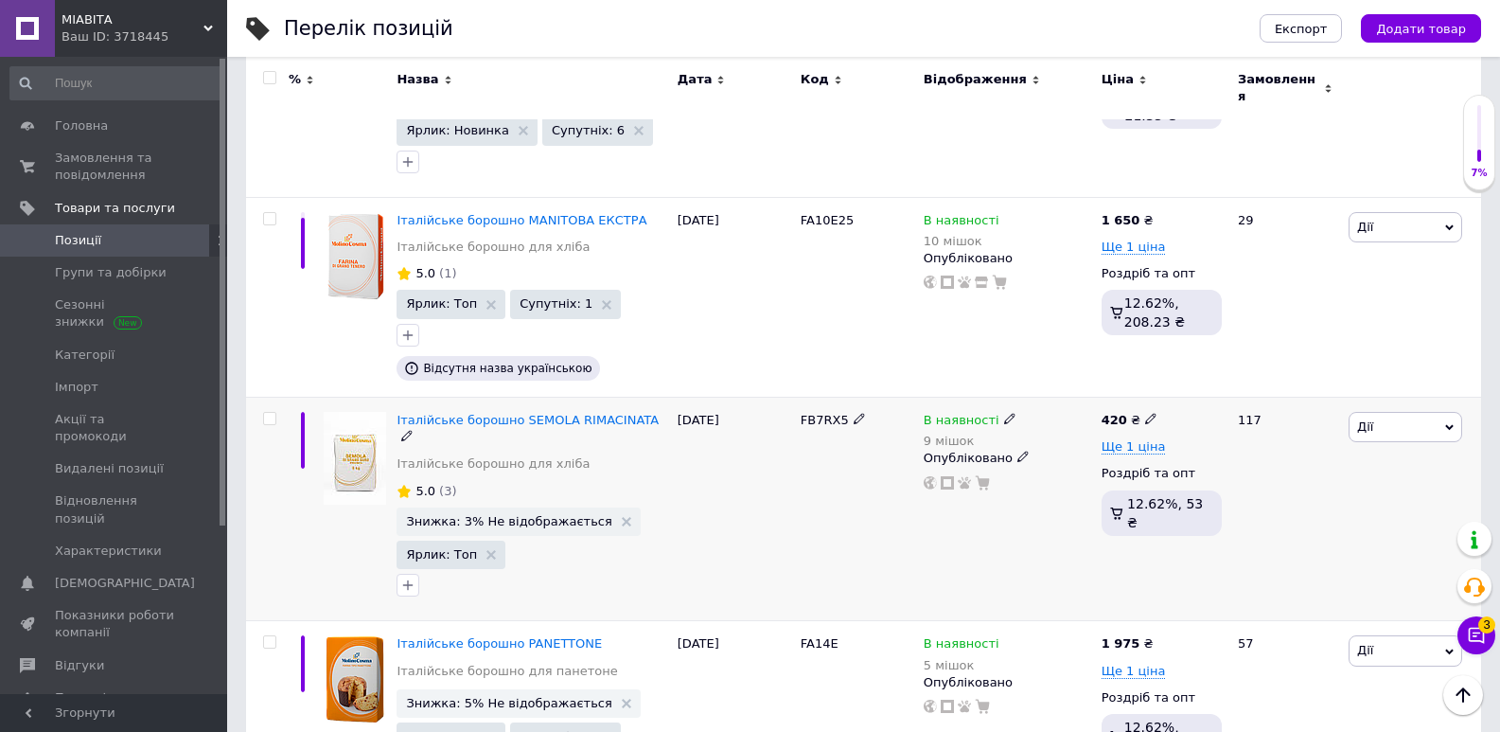
scroll to position [1223, 0]
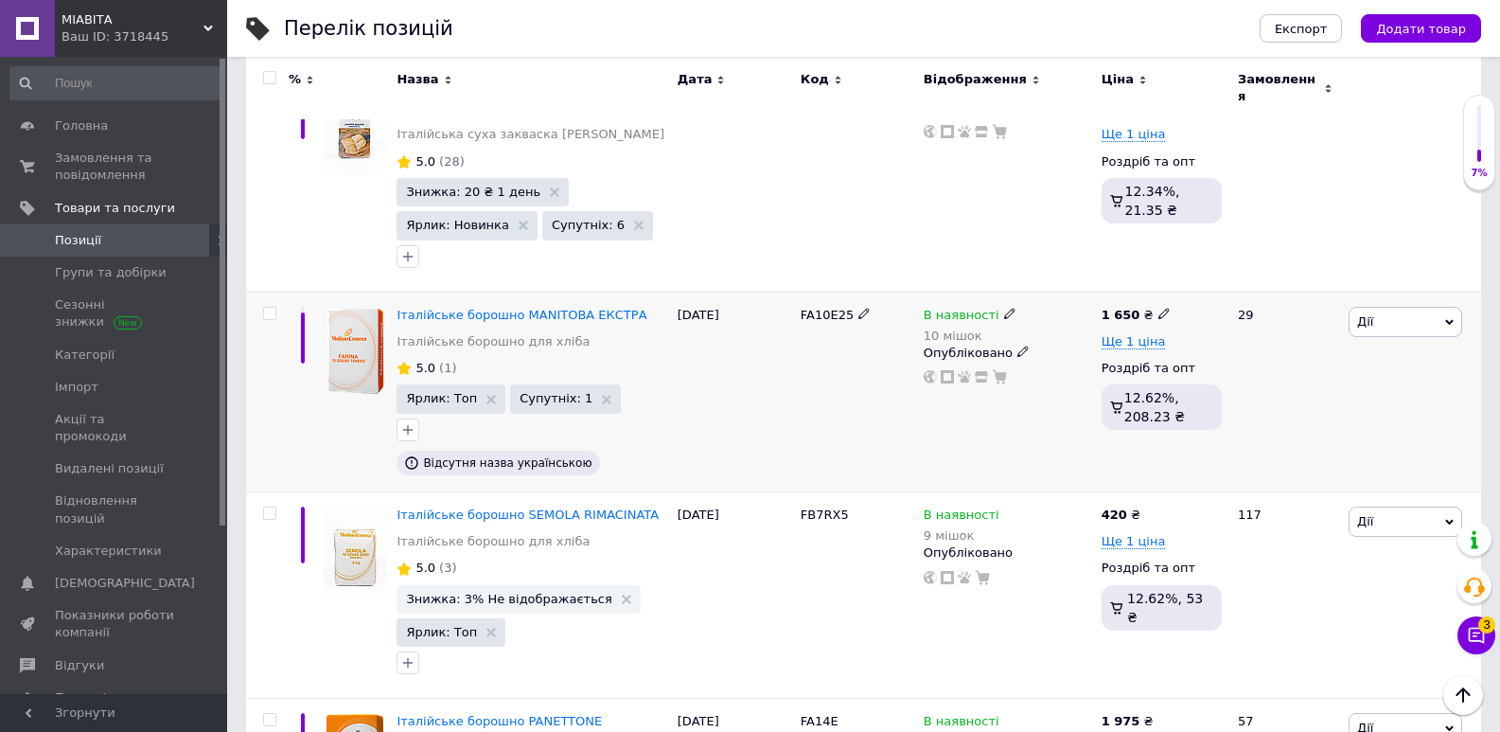
click at [1004, 308] on icon at bounding box center [1009, 313] width 11 height 11
click at [1187, 296] on icon at bounding box center [1191, 300] width 9 height 9
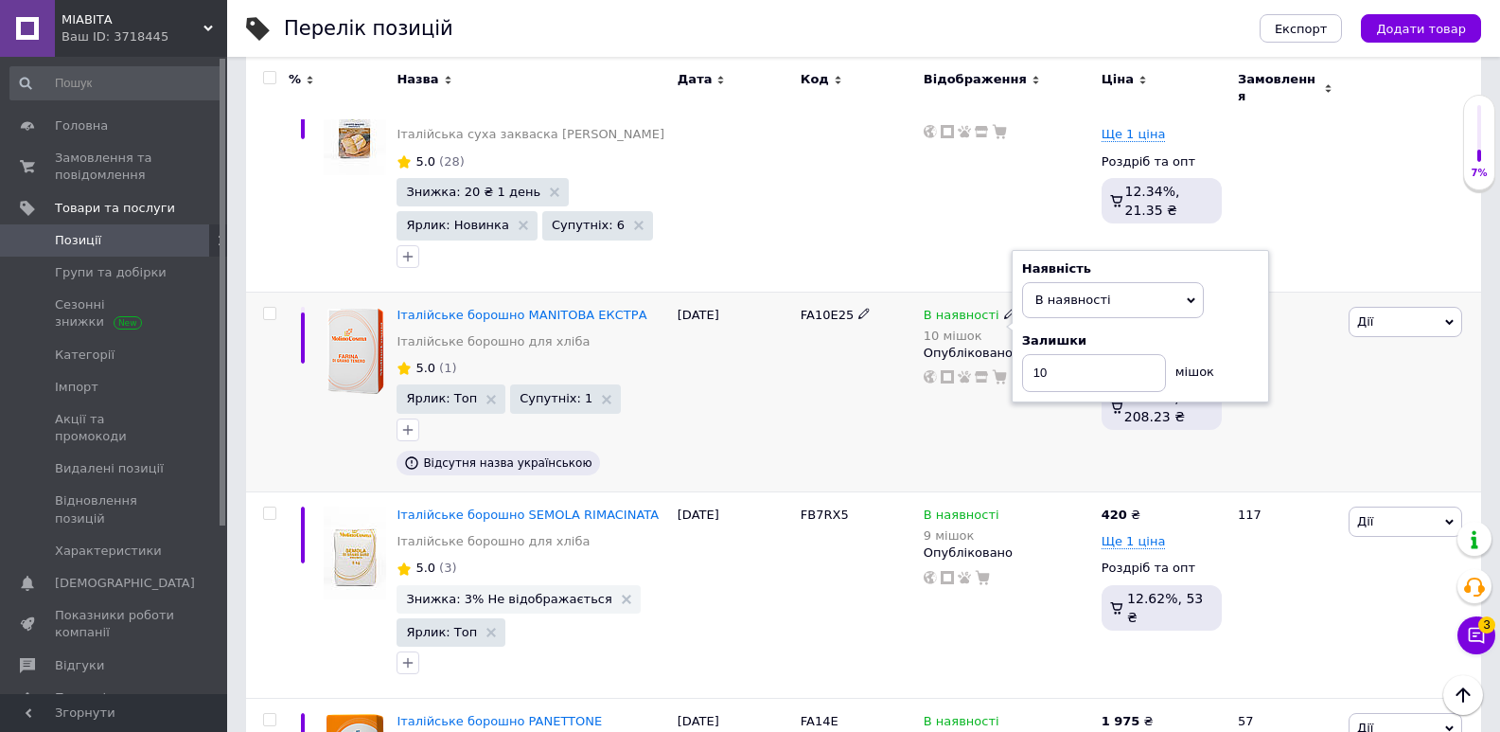
click at [1188, 296] on icon at bounding box center [1191, 300] width 9 height 9
click at [830, 352] on div "FA10E25" at bounding box center [857, 392] width 123 height 200
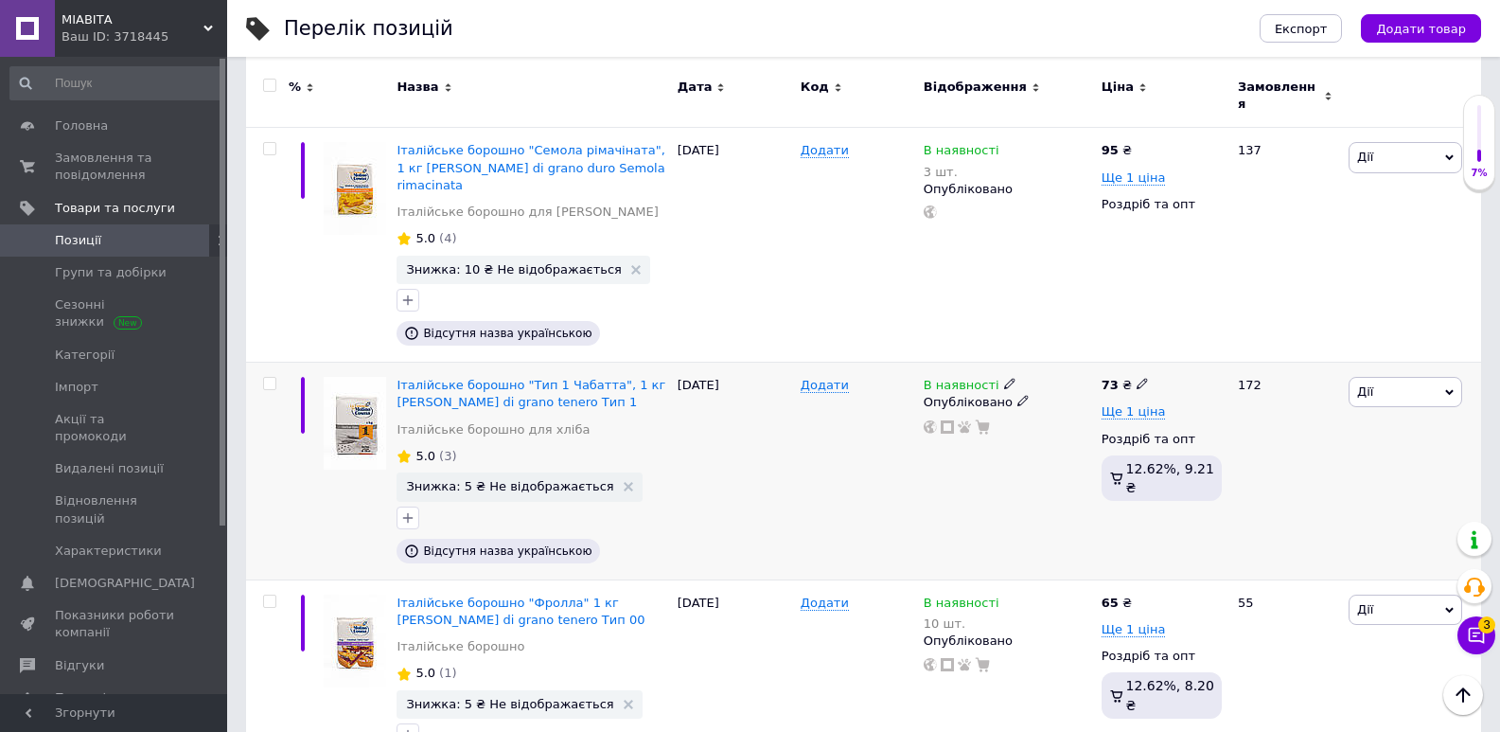
scroll to position [182, 0]
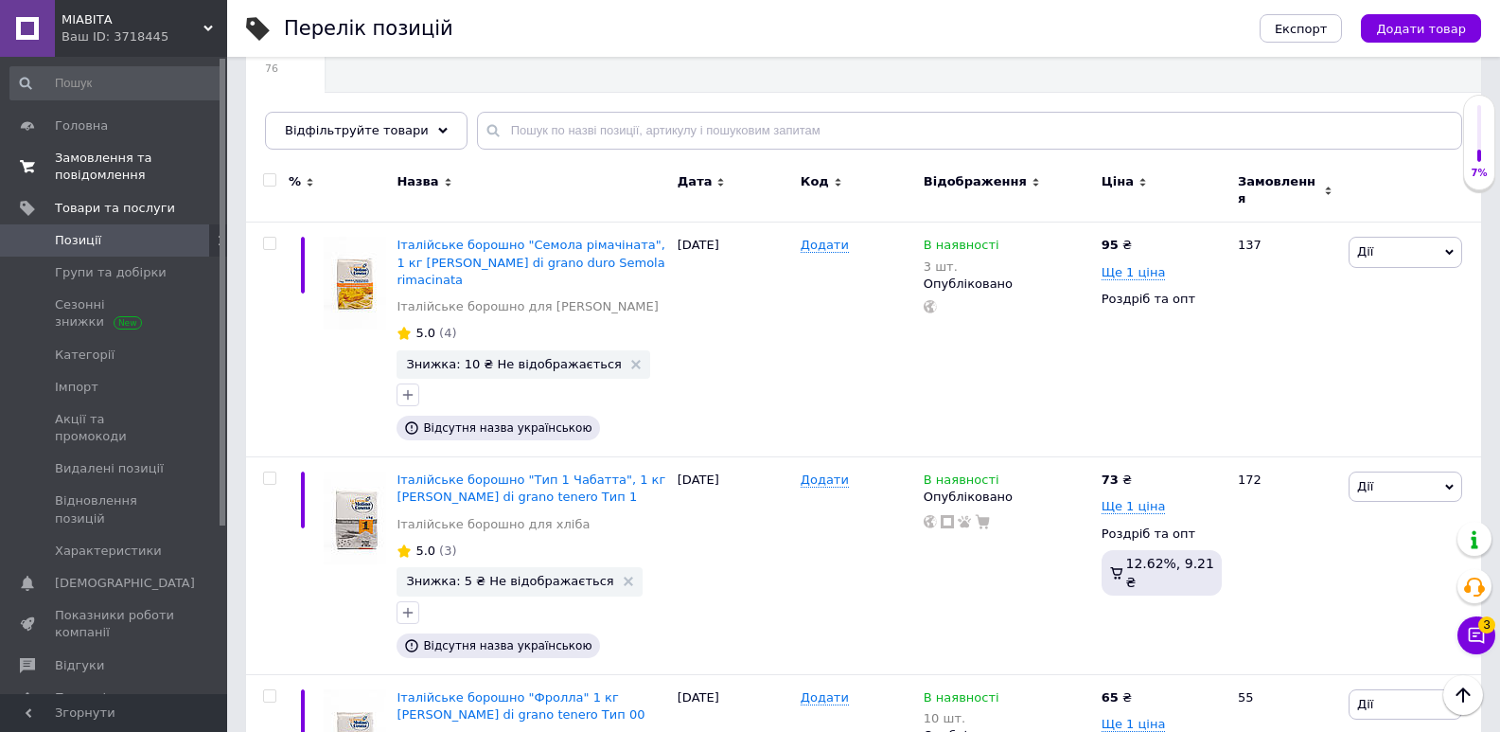
click at [77, 160] on span "Замовлення та повідомлення" at bounding box center [115, 167] width 120 height 34
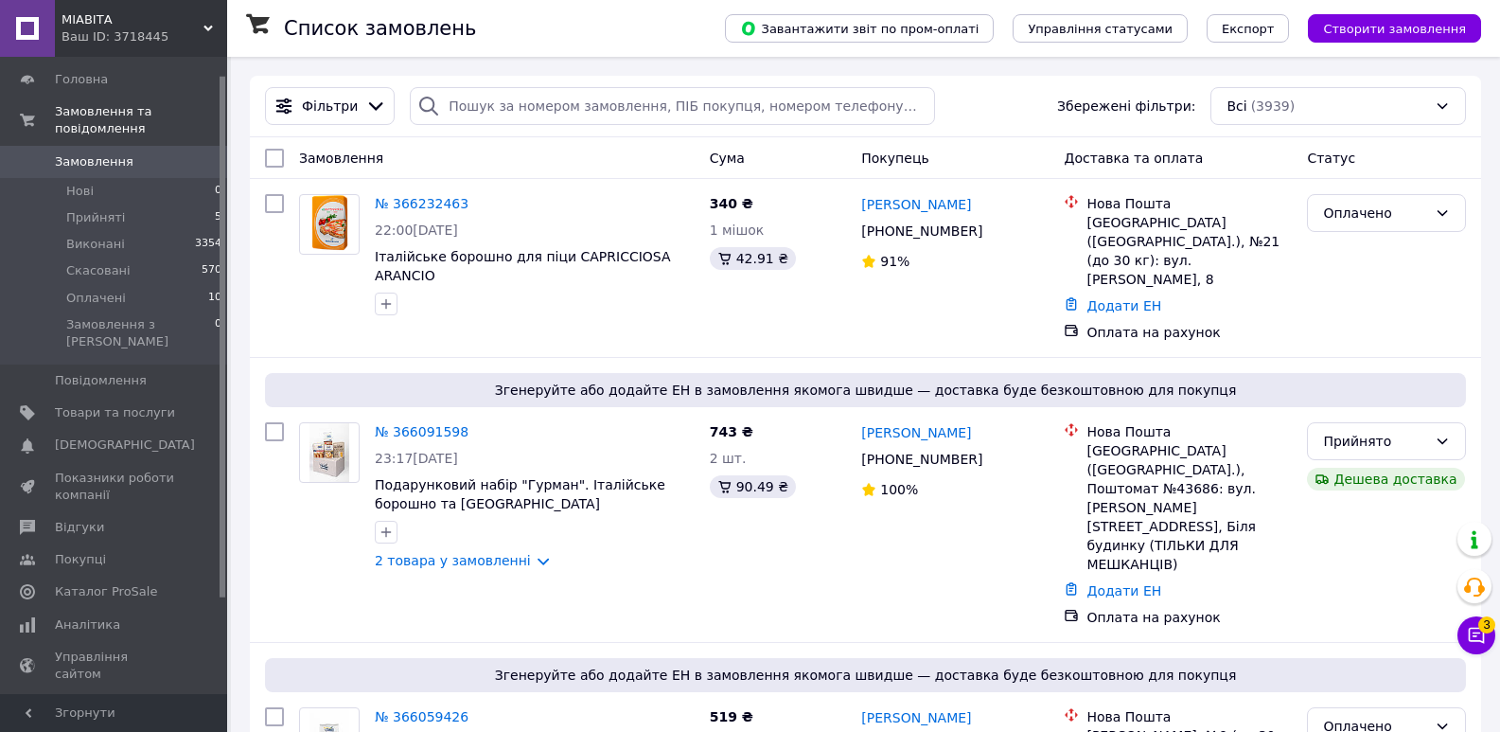
scroll to position [138, 0]
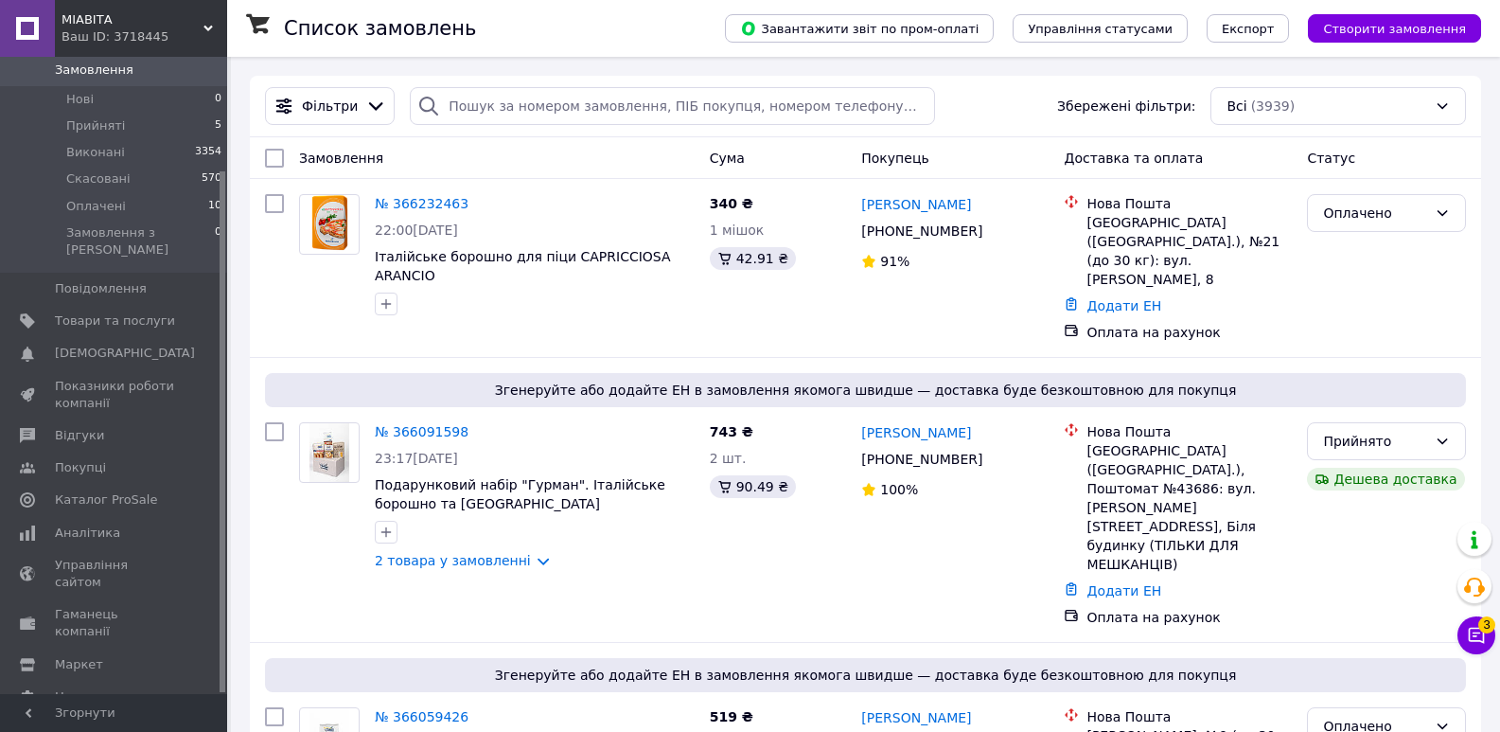
drag, startPoint x: 220, startPoint y: 419, endPoint x: 217, endPoint y: 650, distance: 231.0
click at [217, 650] on div "Головна Замовлення та повідомлення Замовлення 0 Нові 0 Прийняті 5 Виконані 3354…" at bounding box center [113, 375] width 227 height 637
click at [110, 688] on span "Налаштування" at bounding box center [103, 696] width 97 height 17
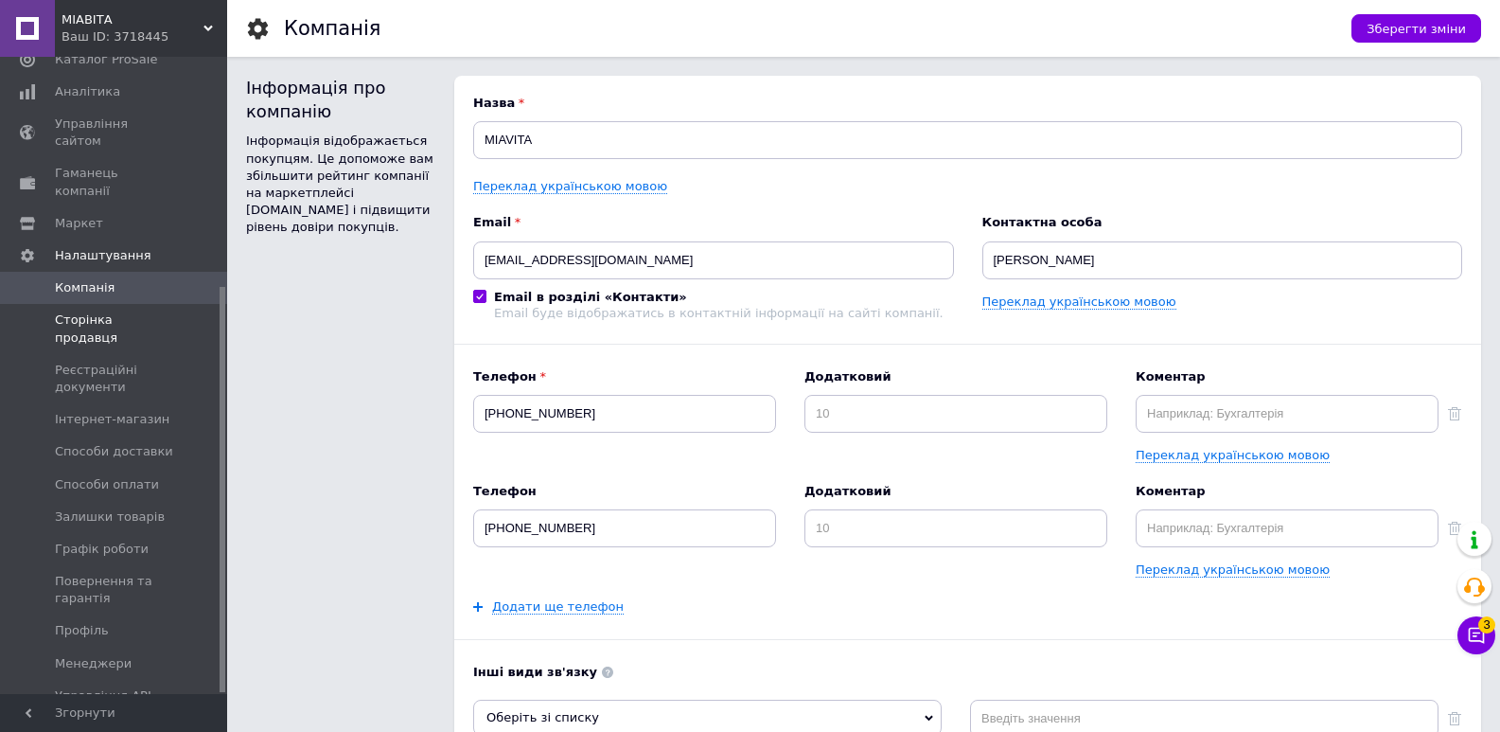
scroll to position [361, 0]
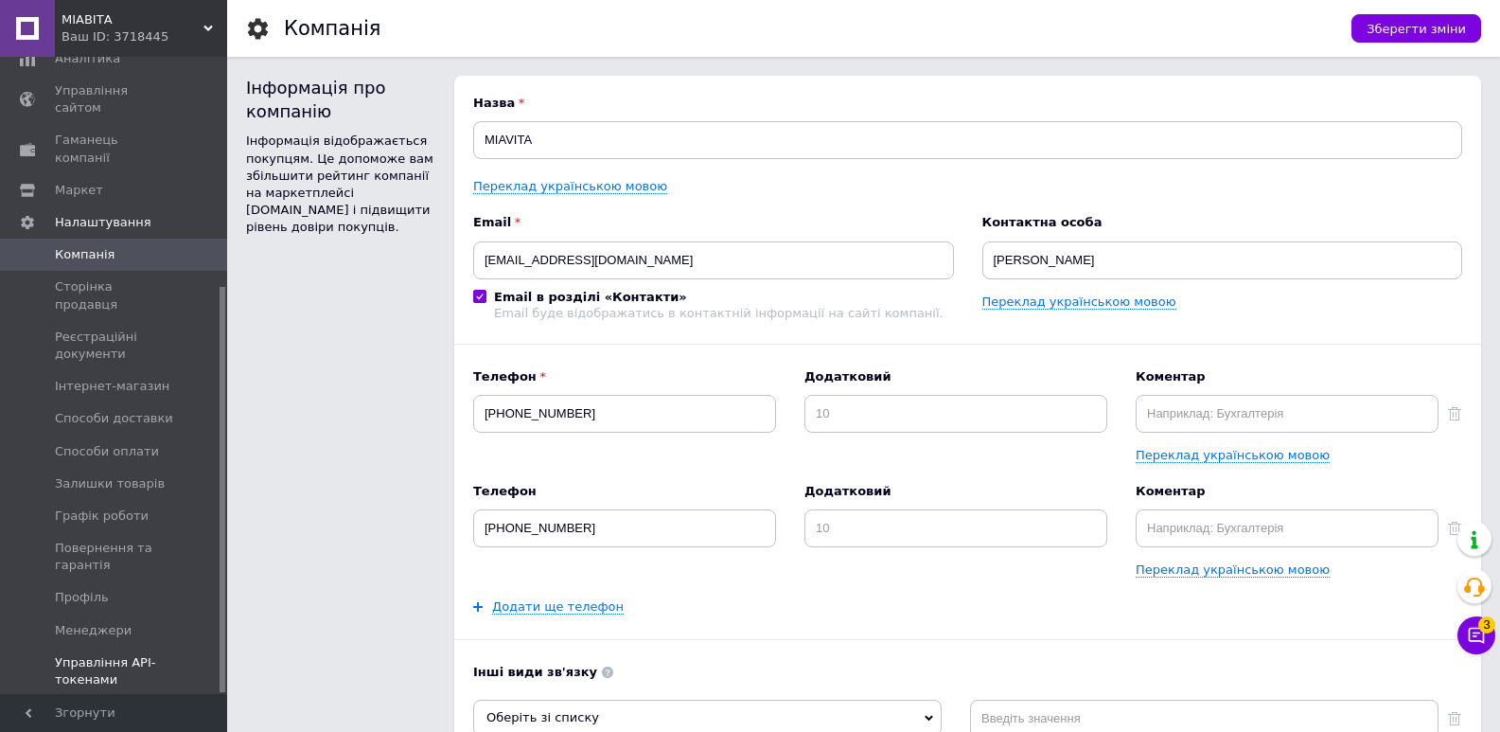
click at [78, 654] on span "Управління API-токенами" at bounding box center [115, 671] width 120 height 34
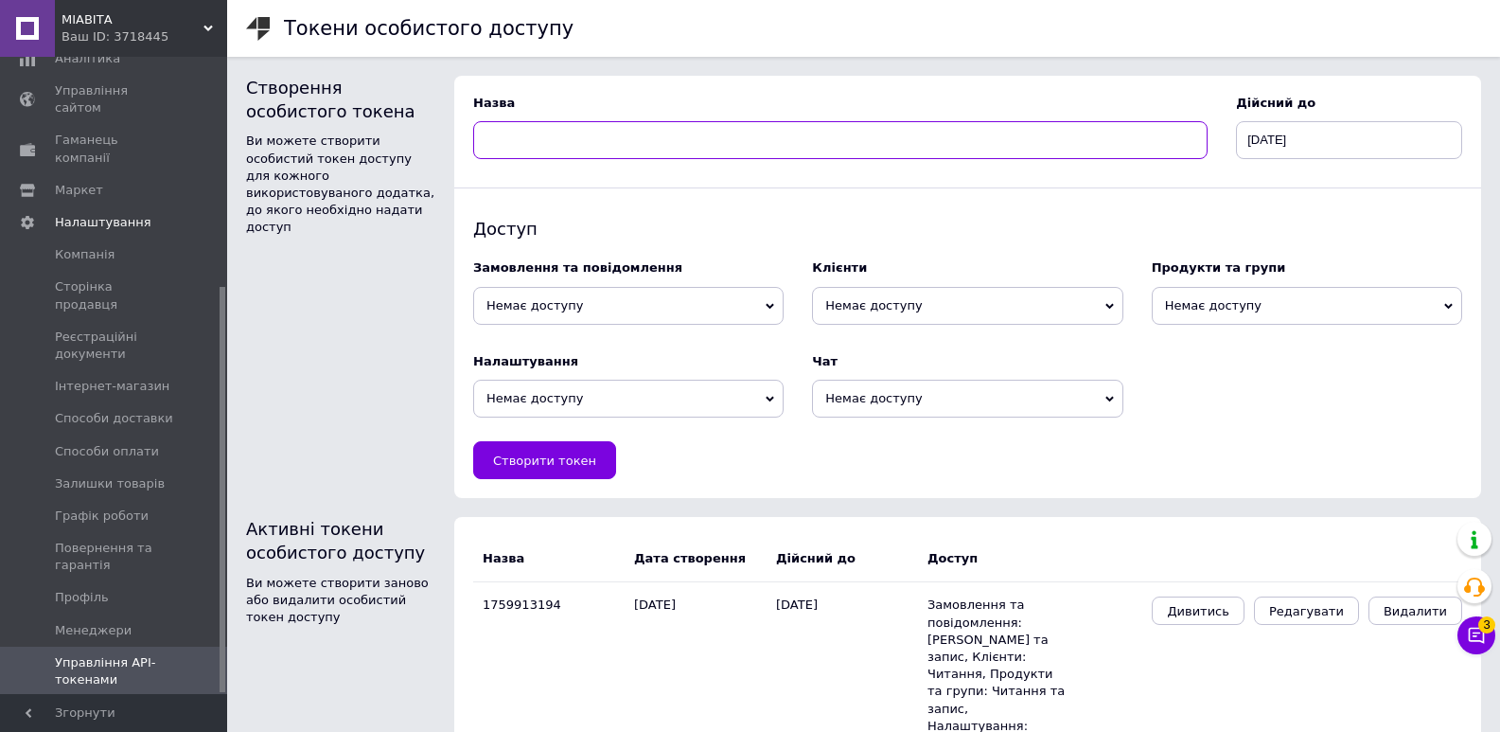
click at [497, 121] on input at bounding box center [840, 140] width 734 height 38
click at [1112, 399] on icon at bounding box center [1110, 399] width 9 height 9
click at [507, 150] on input at bounding box center [840, 140] width 734 height 38
type input "бух"
click at [768, 304] on icon at bounding box center [771, 306] width 9 height 6
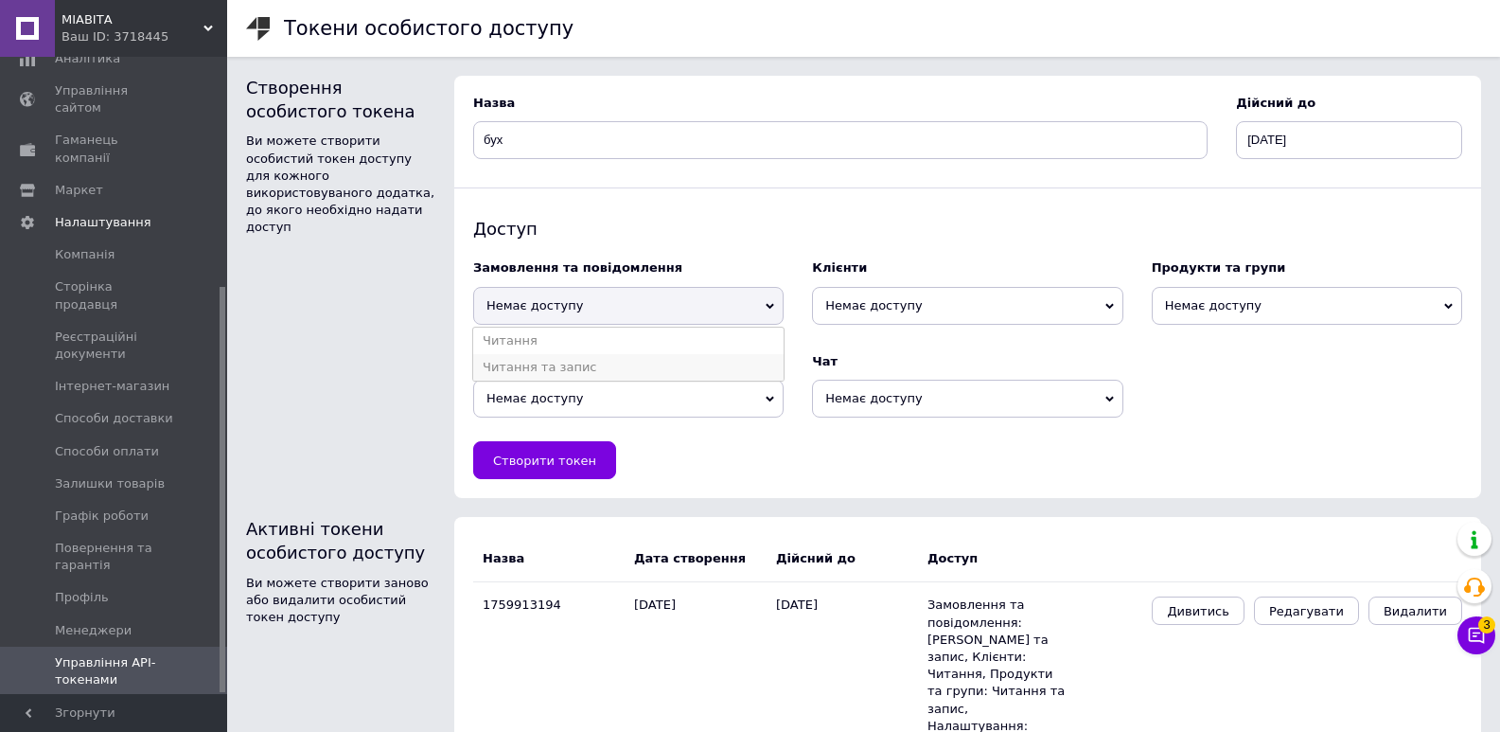
click at [588, 363] on li "Читання та запис" at bounding box center [628, 367] width 310 height 27
click at [1113, 303] on icon at bounding box center [1110, 306] width 9 height 9
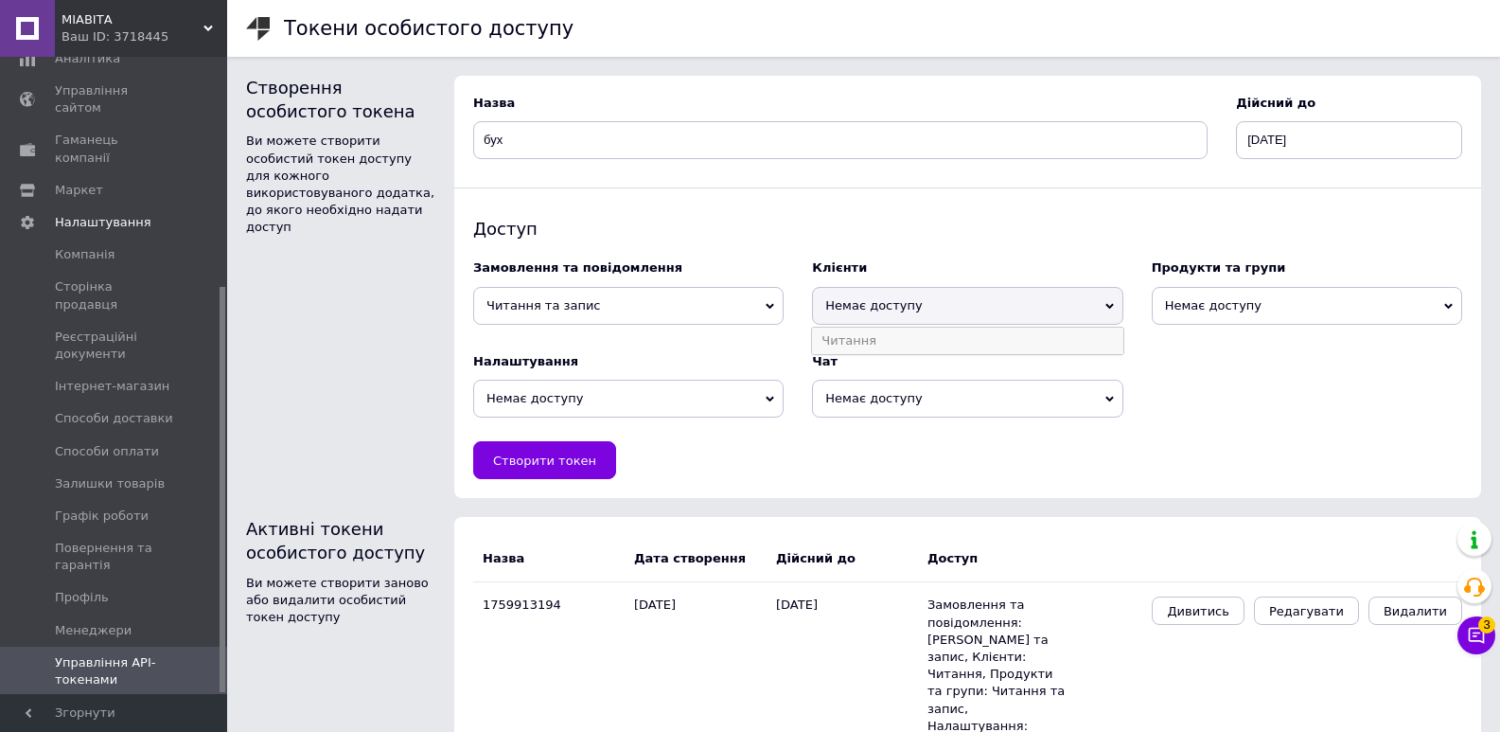
click at [1003, 343] on li "Читання" at bounding box center [967, 340] width 310 height 27
click at [1442, 309] on span "Немає доступу" at bounding box center [1307, 306] width 310 height 38
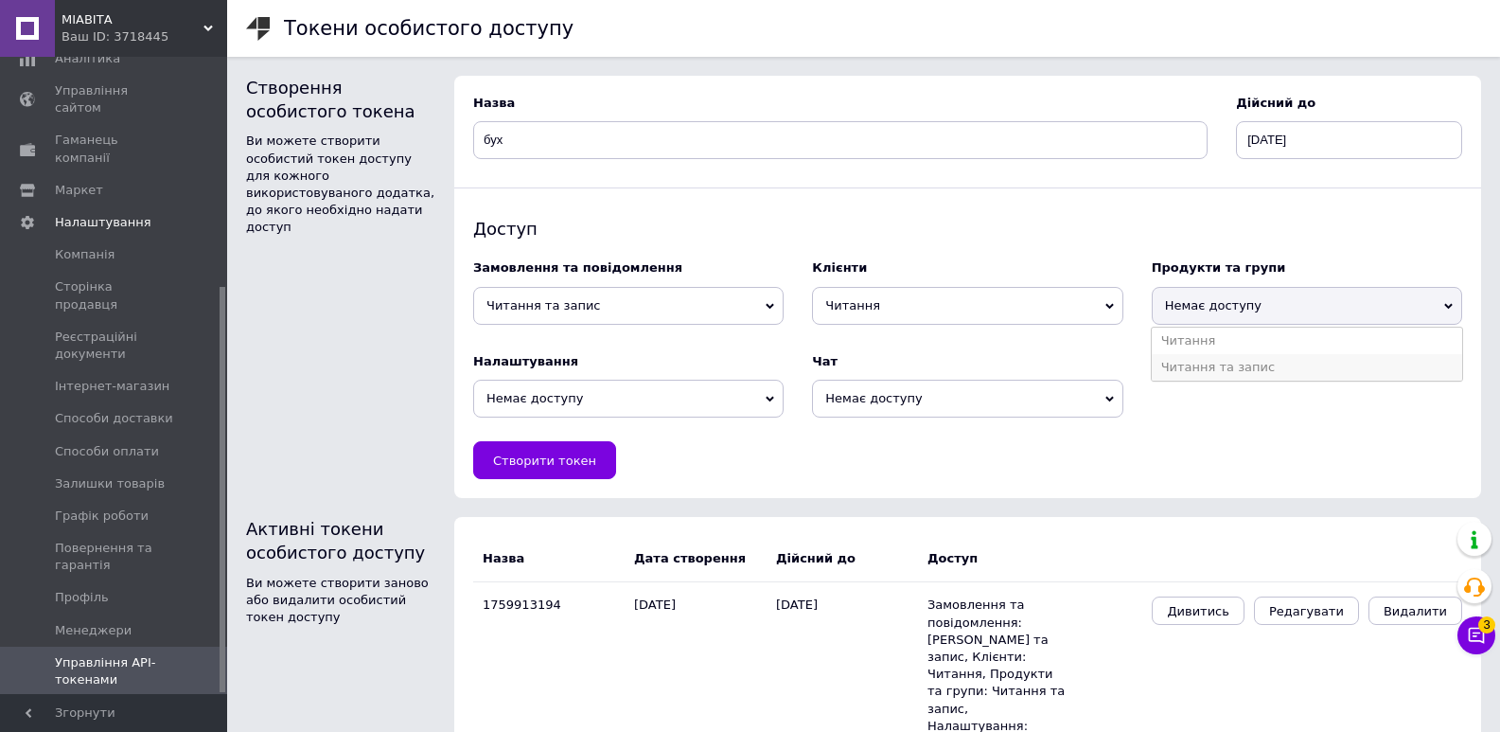
click at [1231, 371] on li "Читання та запис" at bounding box center [1307, 367] width 310 height 27
click at [769, 393] on span "Немає доступу" at bounding box center [628, 399] width 310 height 38
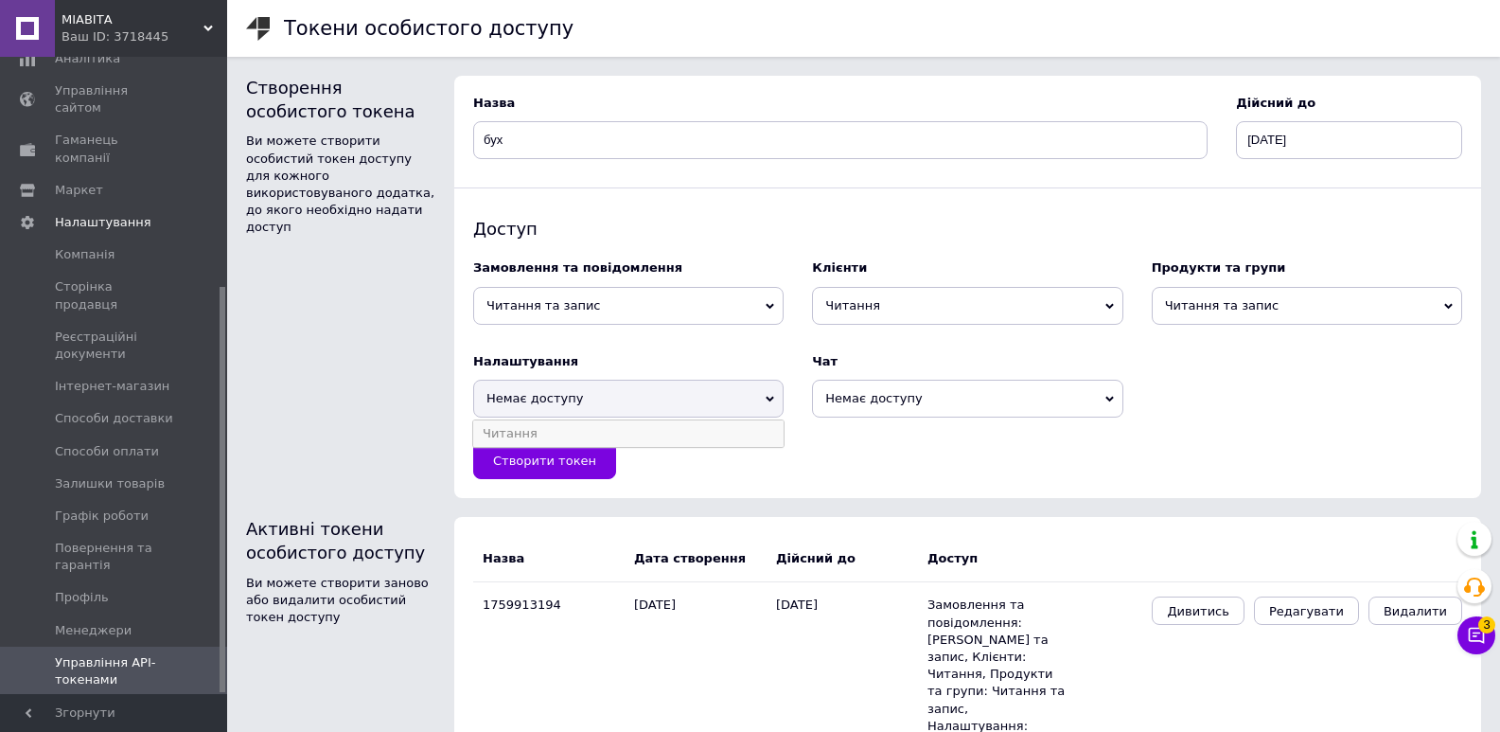
click at [655, 435] on li "Читання" at bounding box center [628, 433] width 310 height 27
click at [1109, 404] on span "Немає доступу" at bounding box center [967, 399] width 310 height 38
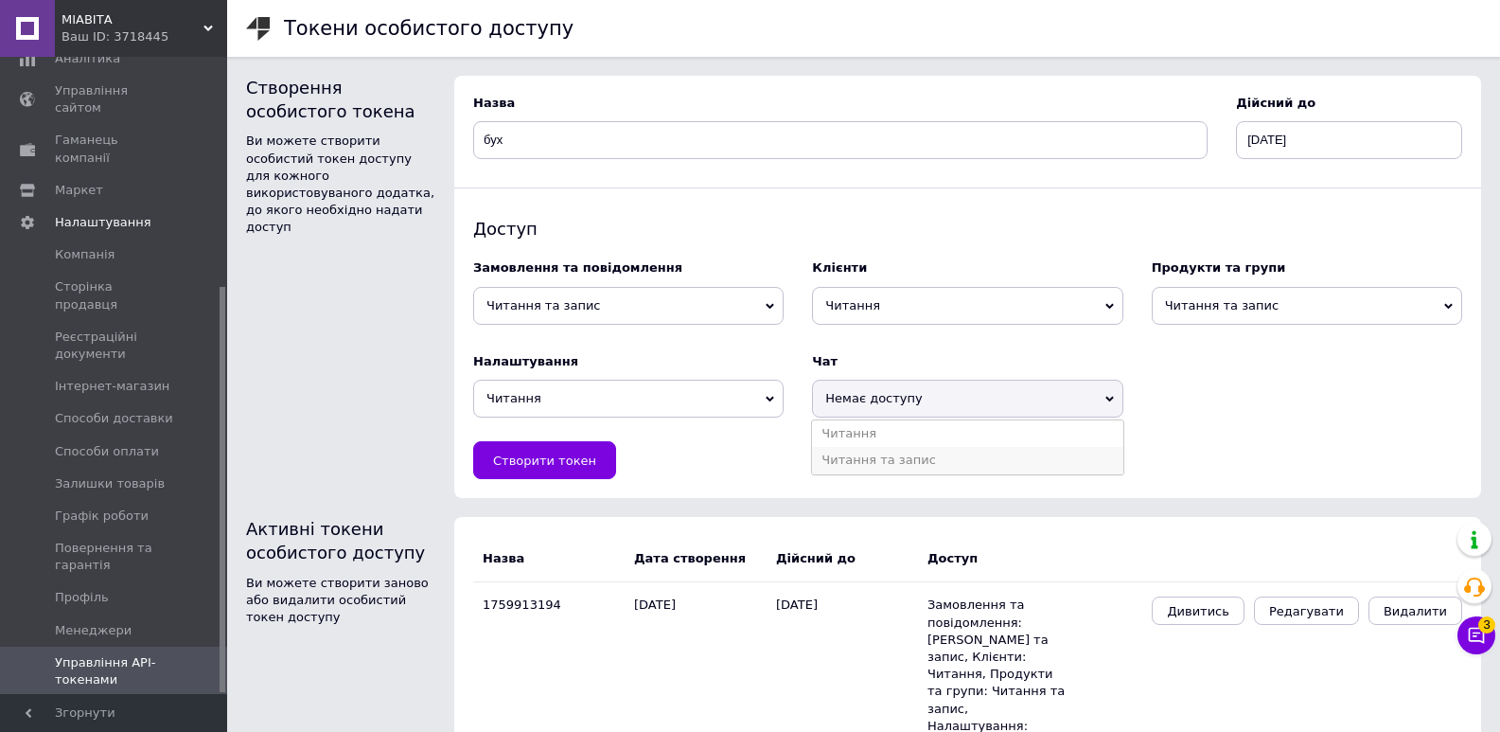
click at [899, 461] on li "Читання та запис" at bounding box center [967, 460] width 310 height 27
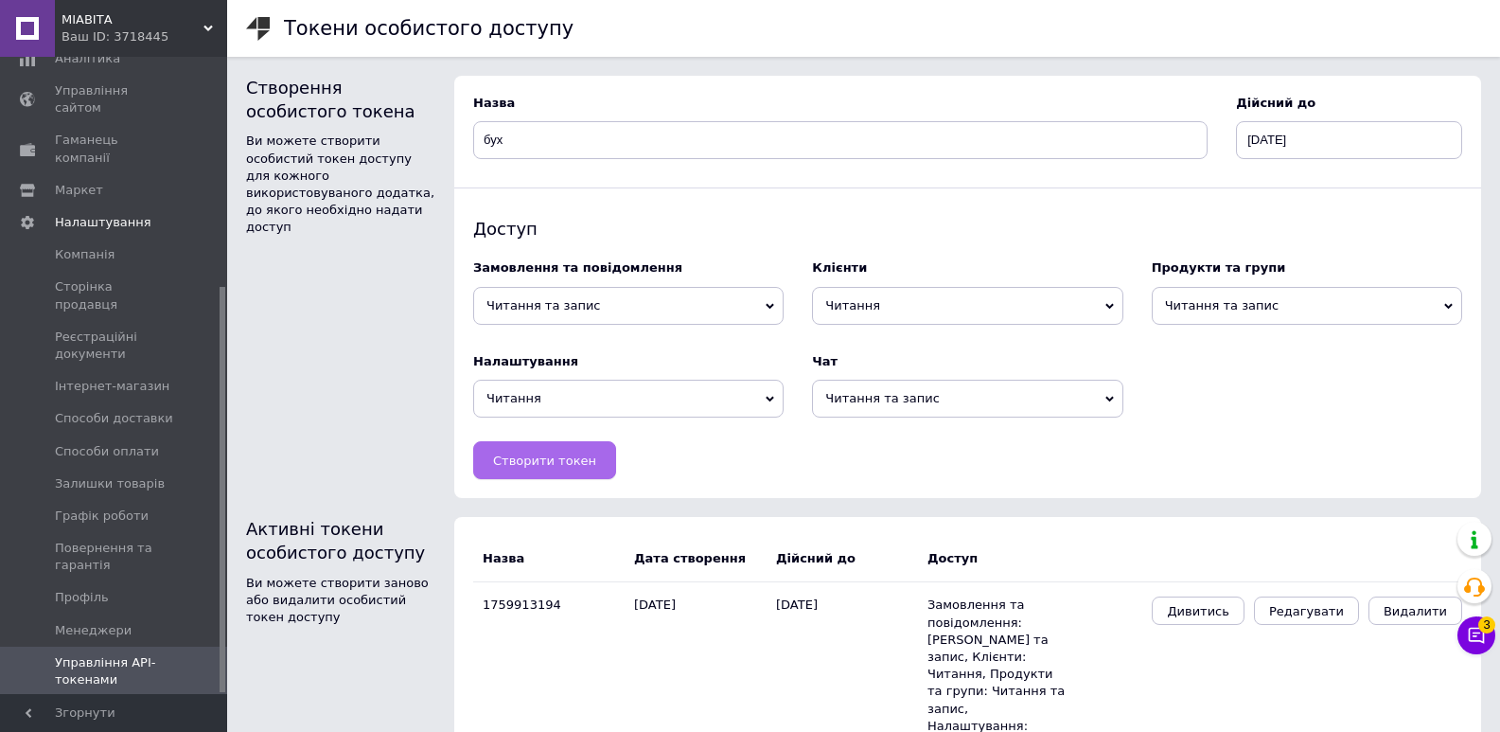
click at [571, 468] on span "Створити токен" at bounding box center [544, 460] width 103 height 14
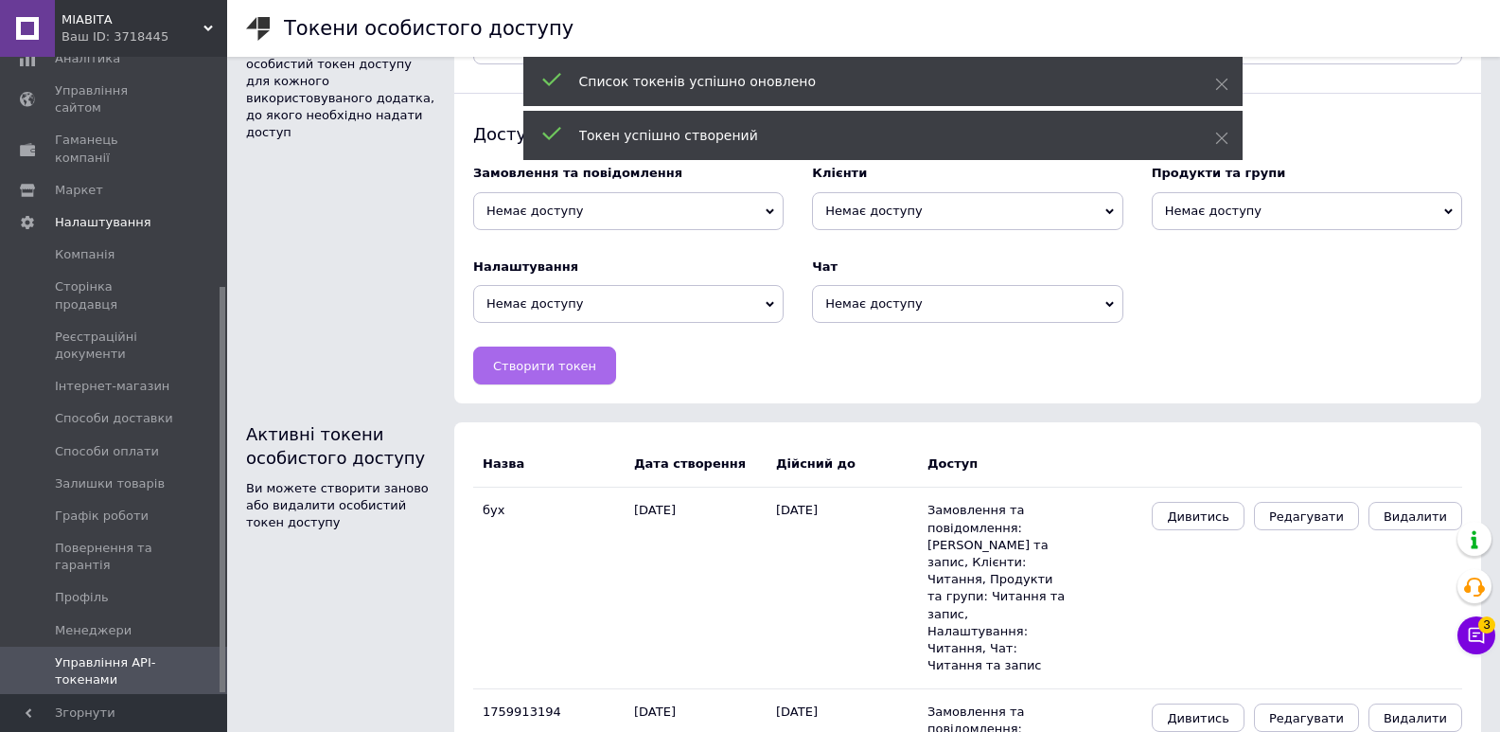
scroll to position [187, 0]
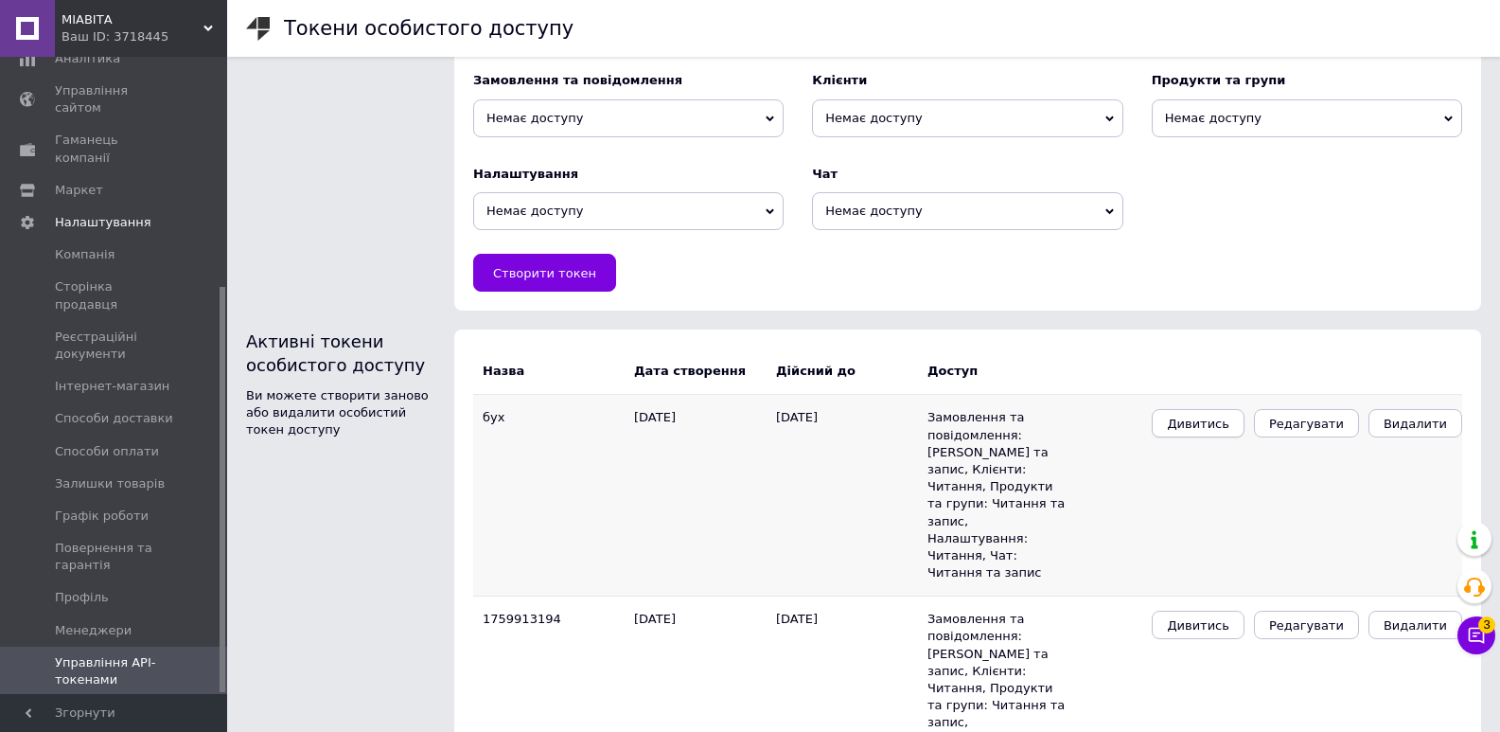
click at [1229, 429] on span "Дивитись" at bounding box center [1198, 423] width 62 height 14
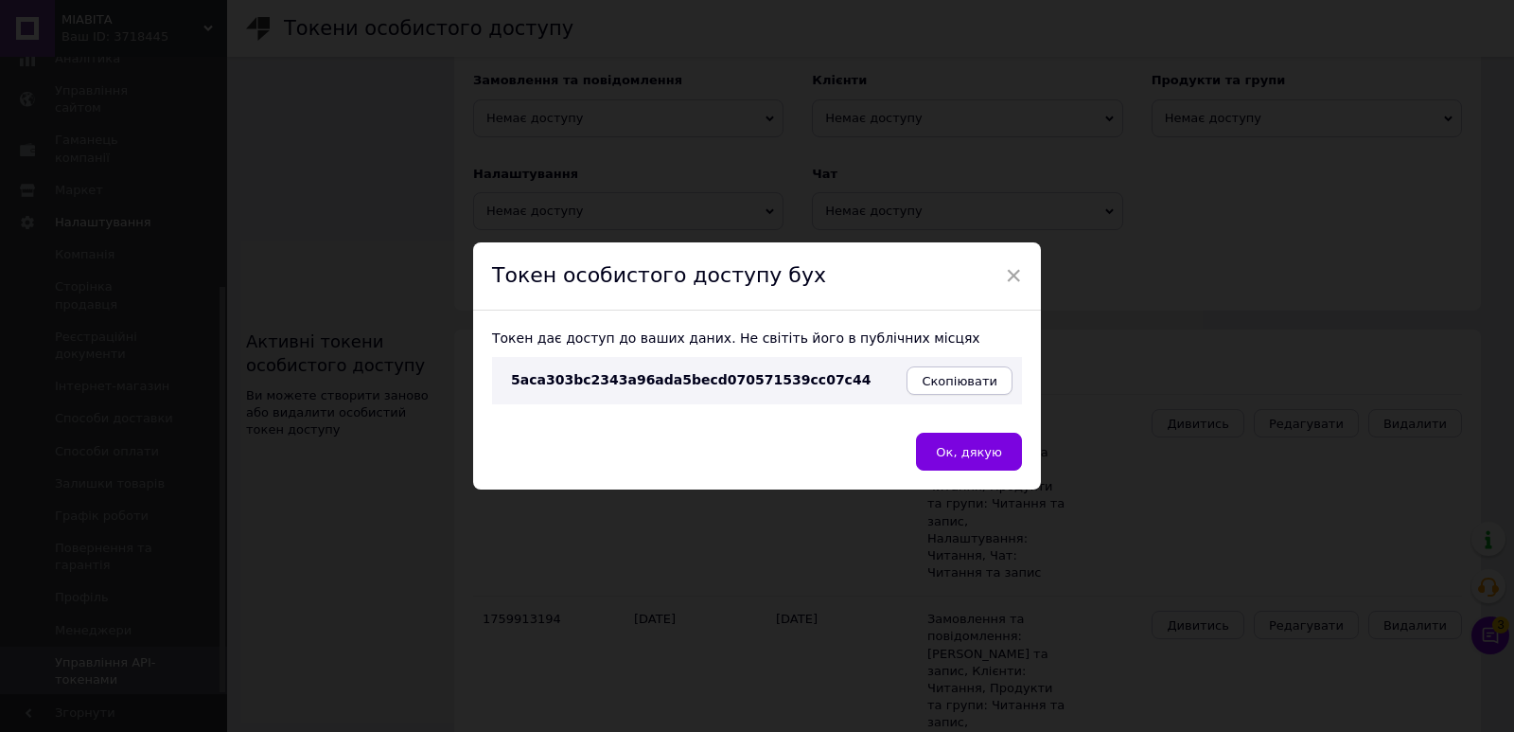
click at [964, 382] on span "Скопіювати" at bounding box center [960, 381] width 76 height 14
click at [963, 448] on span "Ок, дякую" at bounding box center [969, 452] width 66 height 14
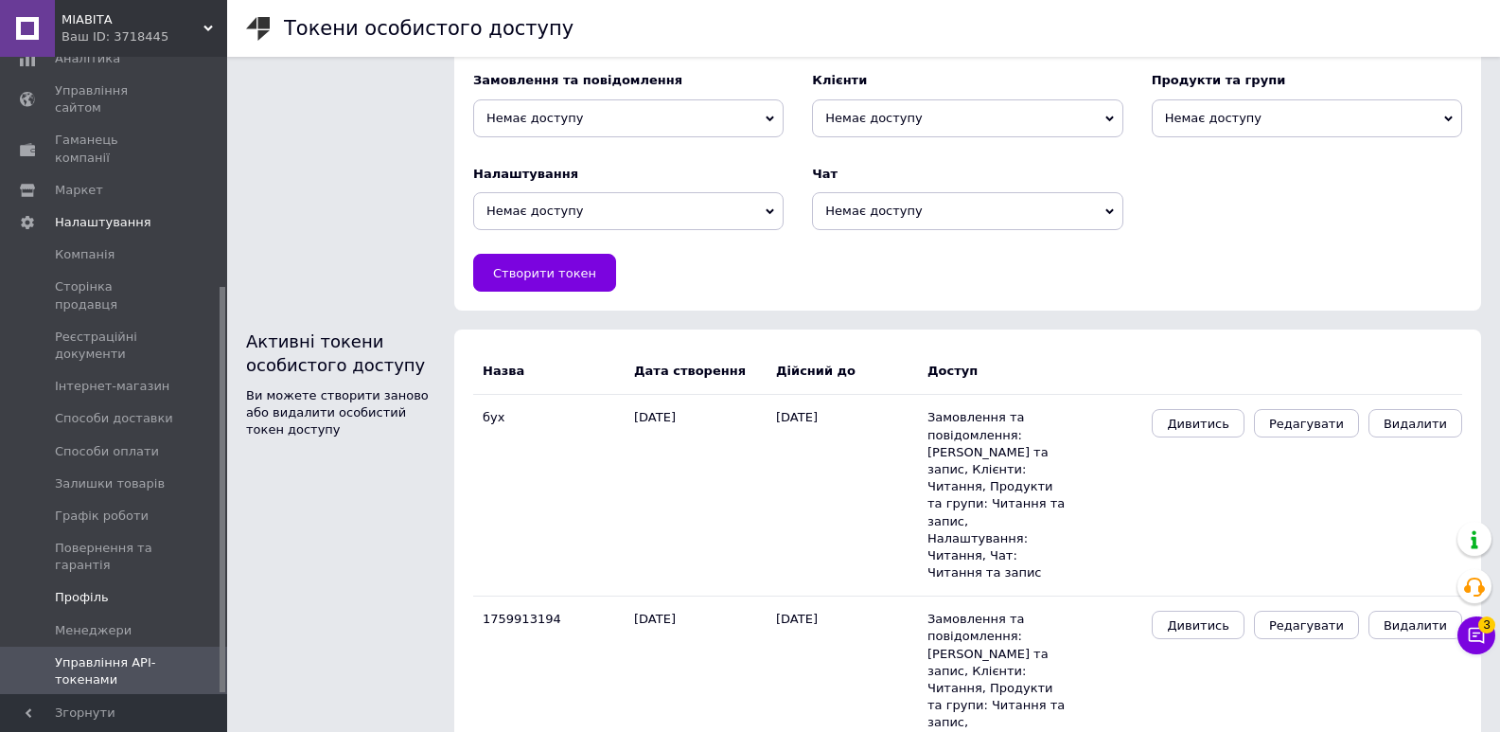
click at [88, 589] on span "Профіль" at bounding box center [82, 597] width 54 height 17
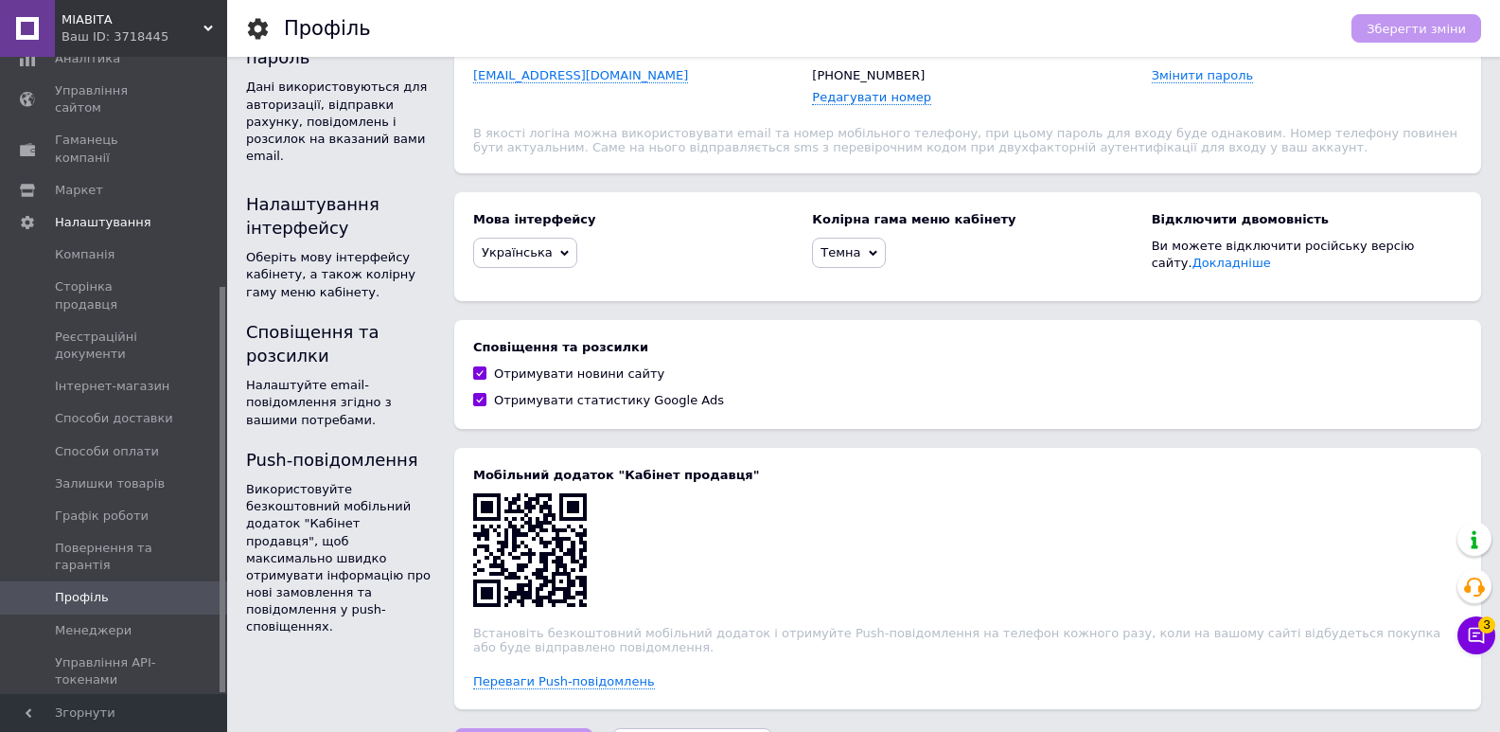
scroll to position [345, 0]
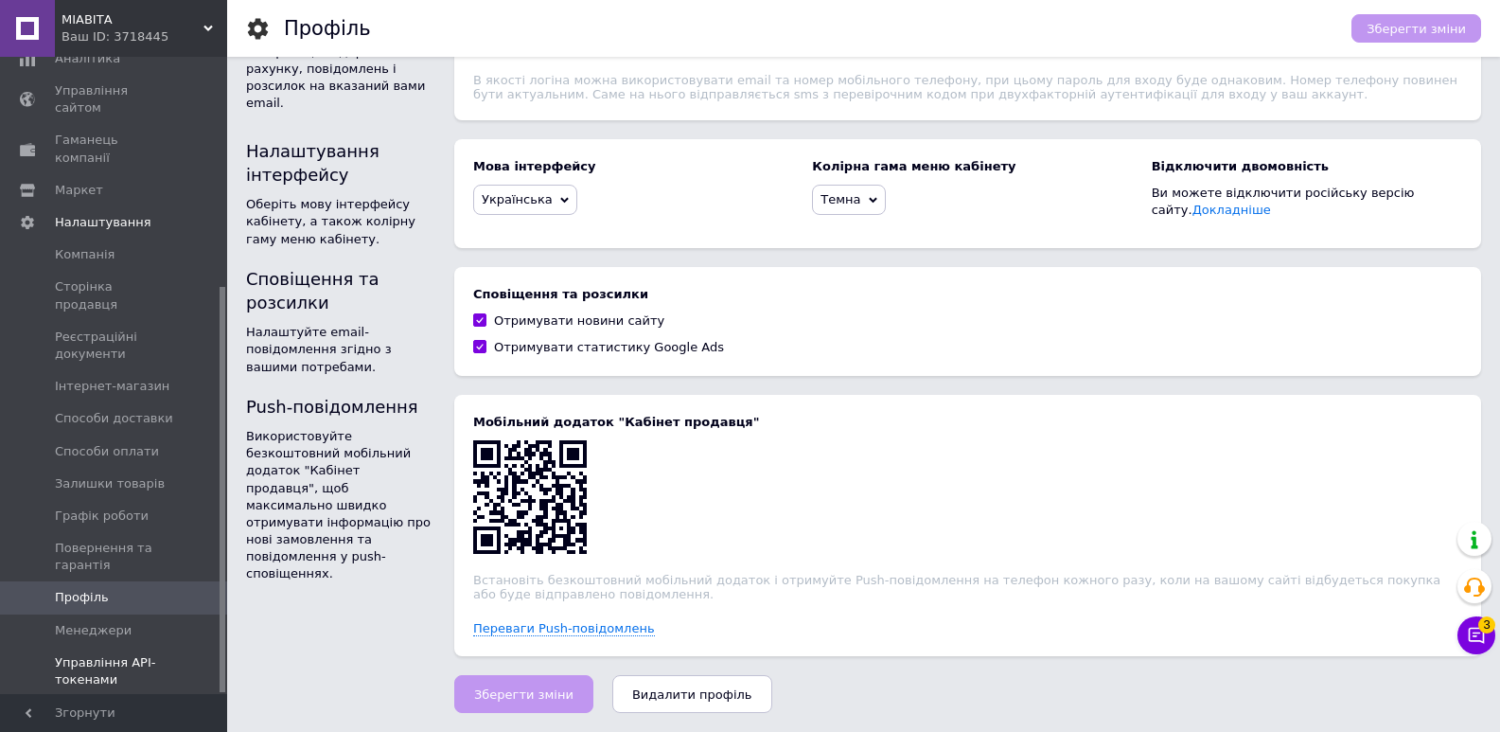
click at [111, 654] on span "Управління API-токенами" at bounding box center [115, 671] width 120 height 34
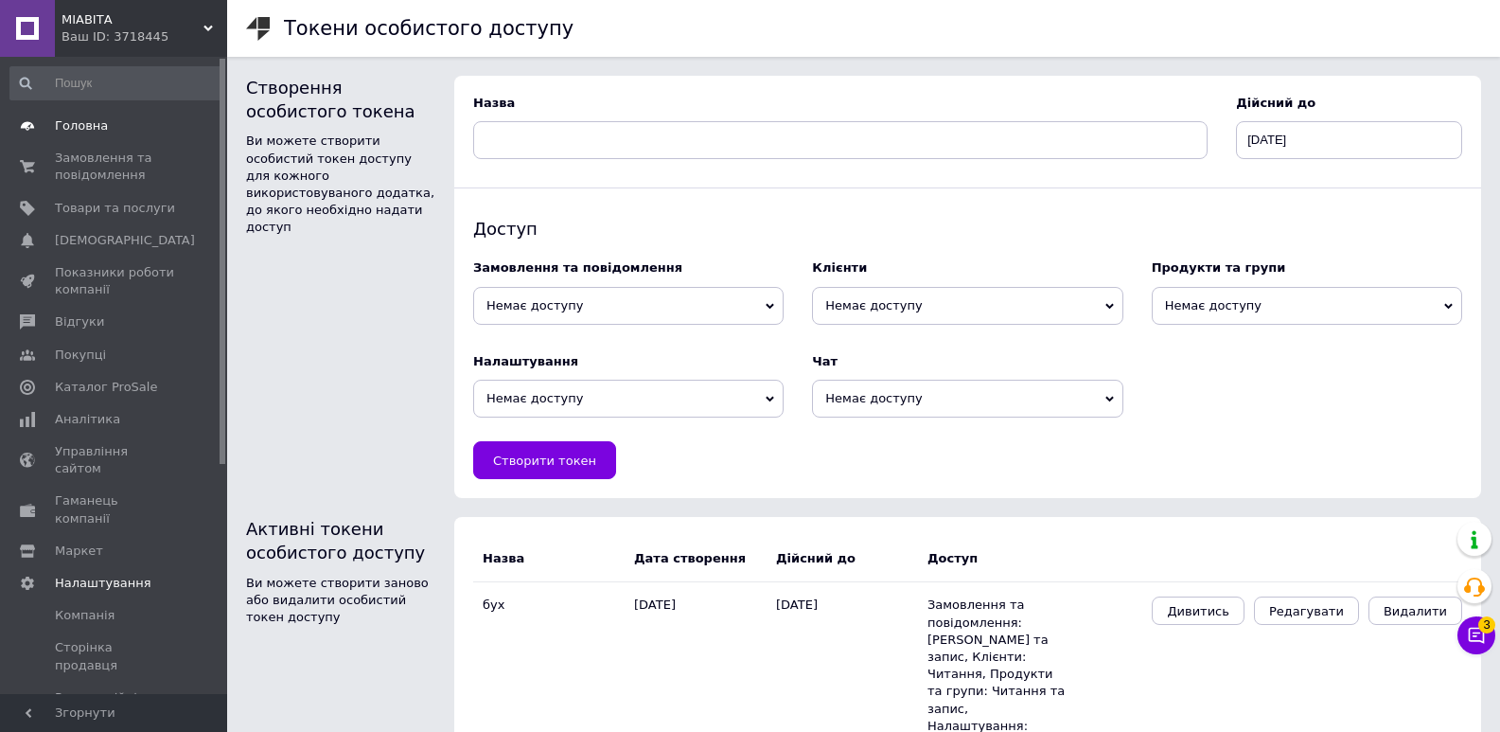
click at [89, 131] on span "Головна" at bounding box center [81, 125] width 53 height 17
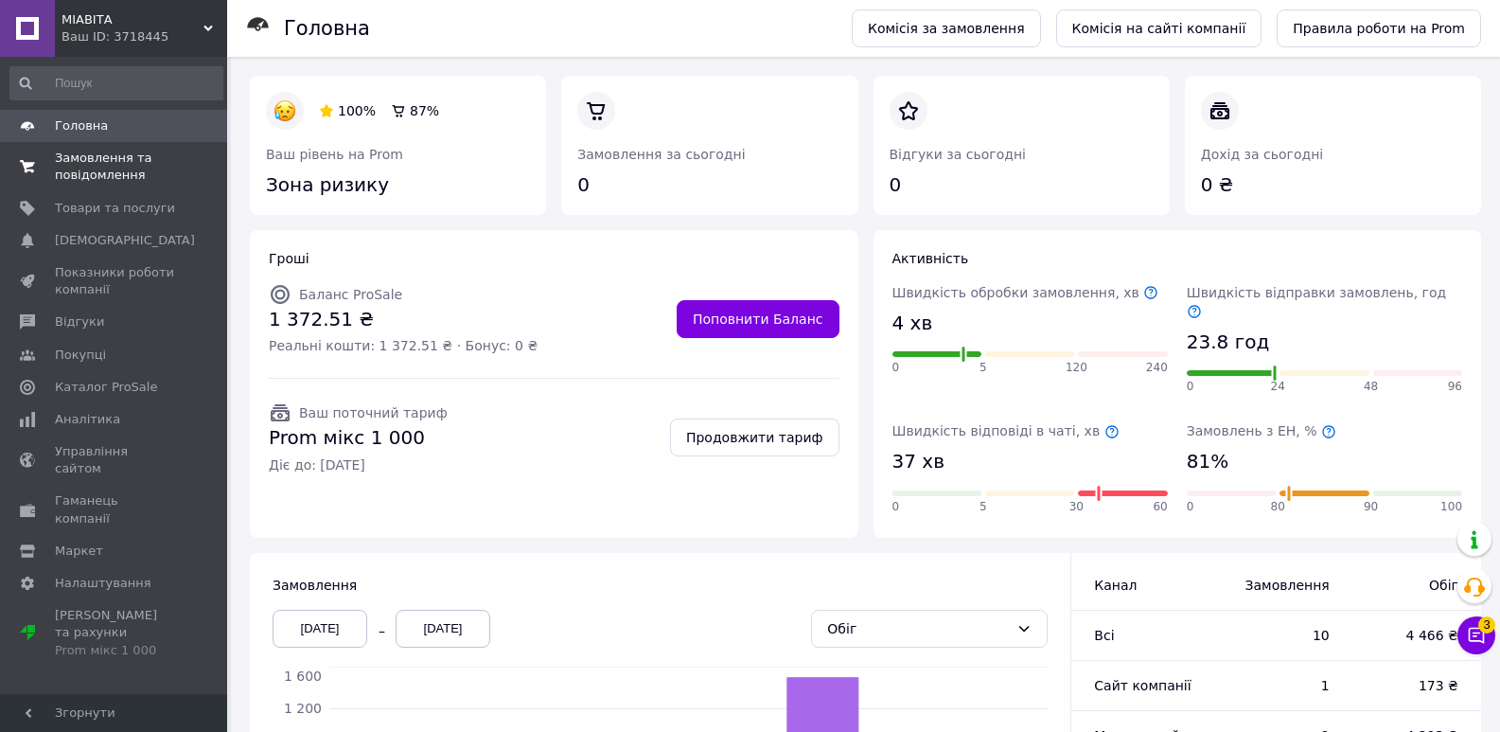
click at [93, 166] on span "Замовлення та повідомлення" at bounding box center [115, 167] width 120 height 34
